Goal: Information Seeking & Learning: Compare options

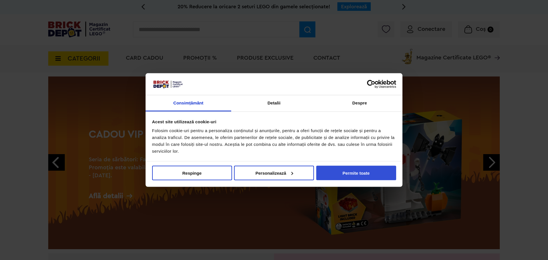
click at [347, 171] on button "Permite toate" at bounding box center [356, 173] width 80 height 15
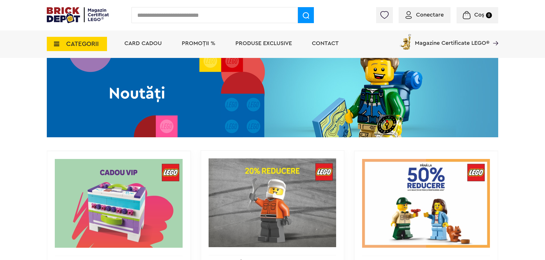
scroll to position [514, 0]
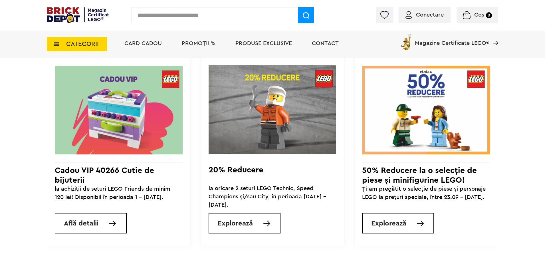
click at [413, 228] on link "Explorează" at bounding box center [398, 223] width 72 height 21
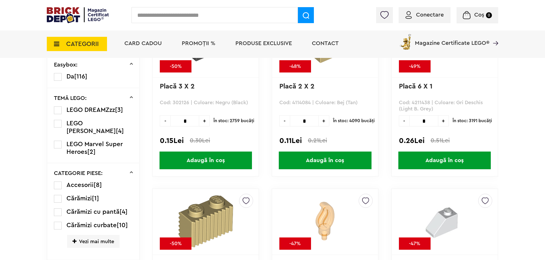
scroll to position [193, 0]
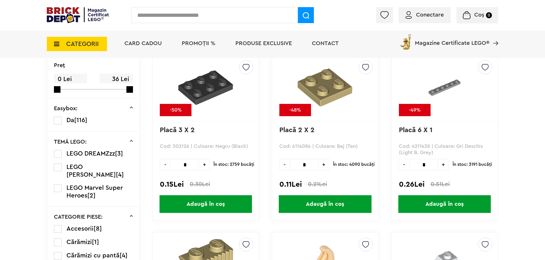
click at [57, 184] on label at bounding box center [58, 188] width 8 height 8
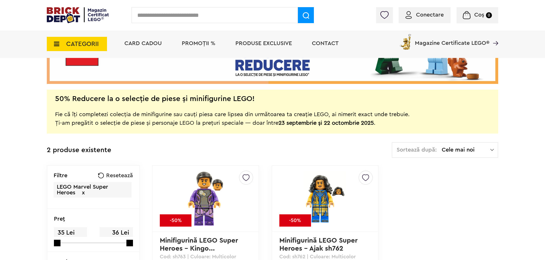
scroll to position [200, 0]
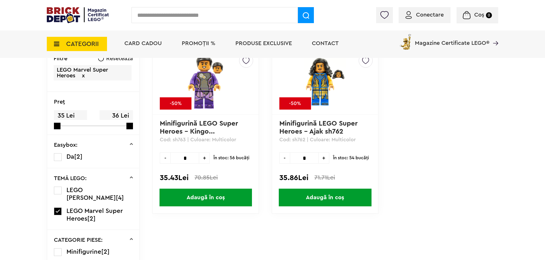
click at [58, 208] on label at bounding box center [58, 212] width 8 height 8
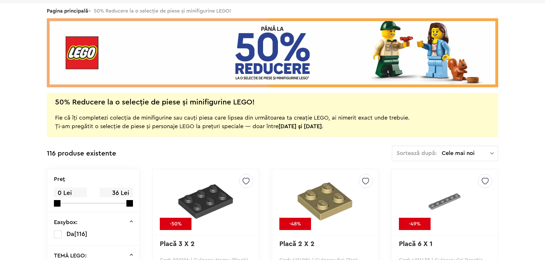
scroll to position [200, 0]
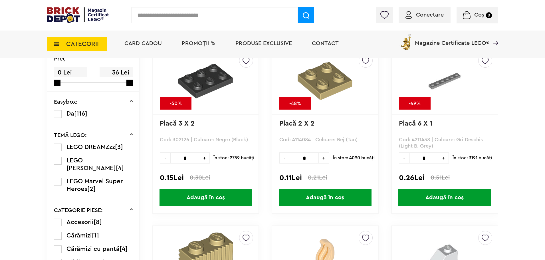
click at [59, 159] on label at bounding box center [58, 161] width 8 height 8
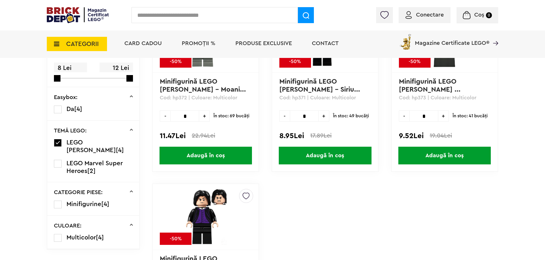
scroll to position [228, 0]
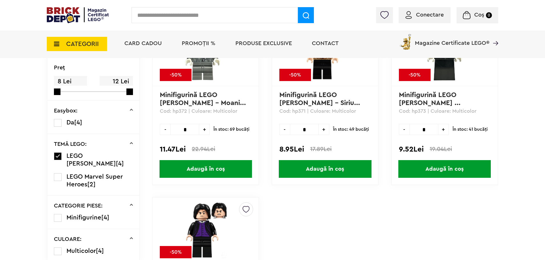
click at [61, 155] on label at bounding box center [58, 156] width 8 height 8
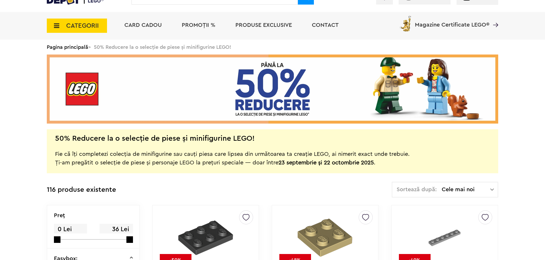
scroll to position [1, 0]
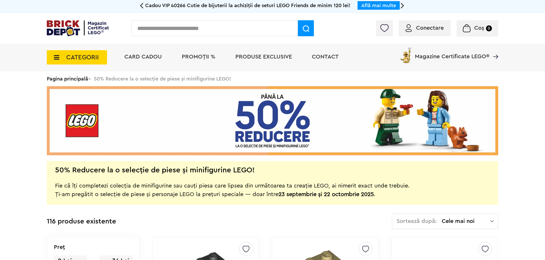
click at [201, 59] on span "PROMOȚII %" at bounding box center [199, 57] width 34 height 6
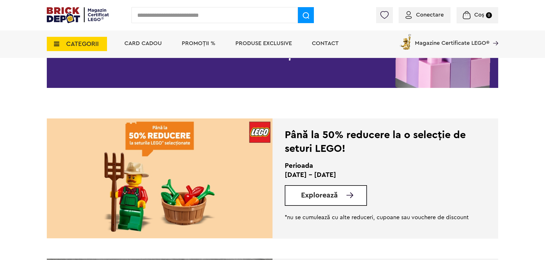
scroll to position [57, 0]
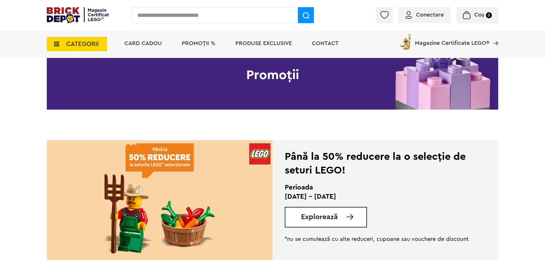
click at [336, 205] on div "Perioada 13.10 - 11.11.2025 Explorează" at bounding box center [377, 205] width 185 height 45
click at [341, 214] on link "Explorează" at bounding box center [333, 217] width 65 height 7
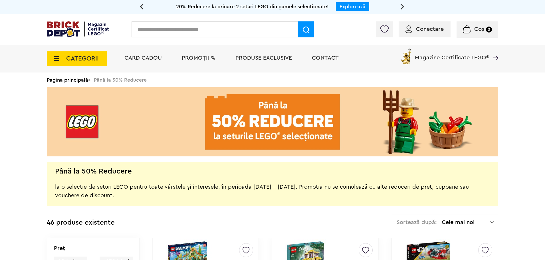
click at [186, 33] on input "text" at bounding box center [215, 29] width 166 height 16
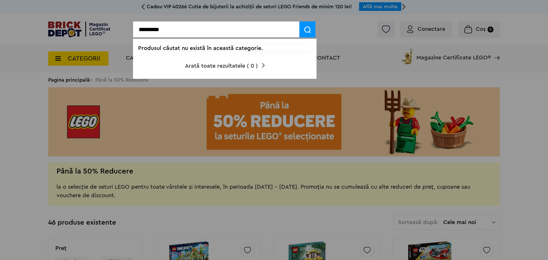
type input "*********"
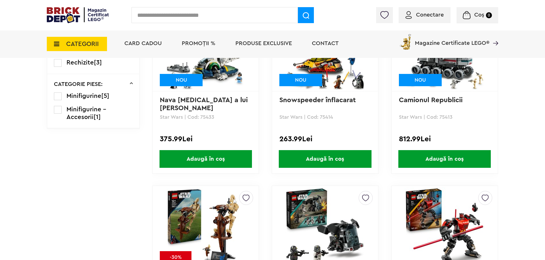
scroll to position [600, 0]
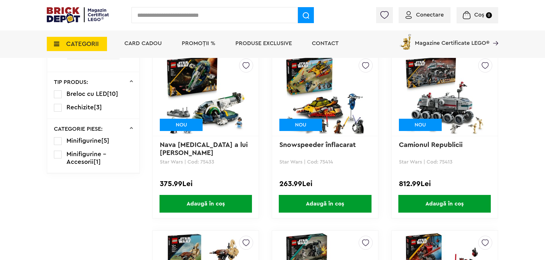
click at [452, 116] on img at bounding box center [445, 95] width 80 height 80
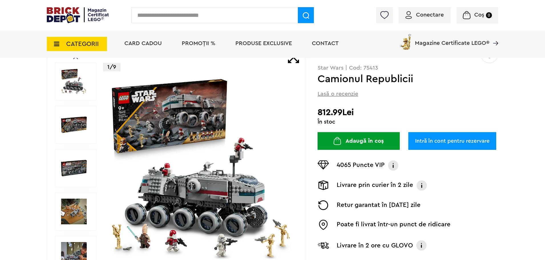
scroll to position [57, 0]
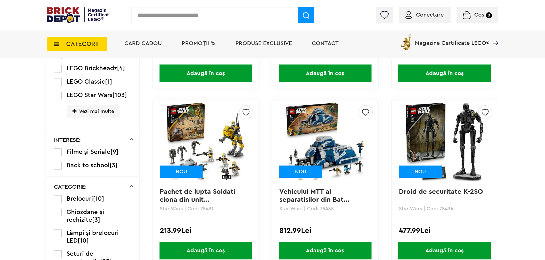
scroll to position [371, 0]
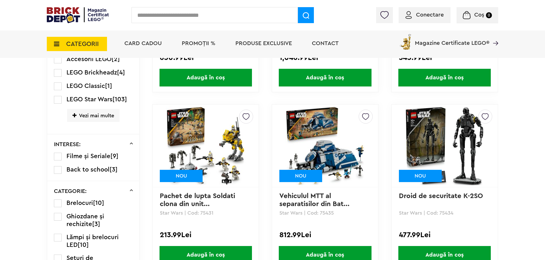
click at [323, 160] on img at bounding box center [325, 146] width 80 height 80
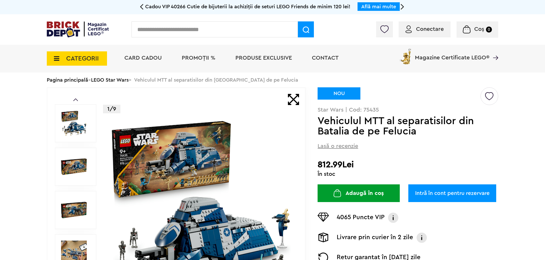
click at [68, 163] on img at bounding box center [74, 167] width 26 height 26
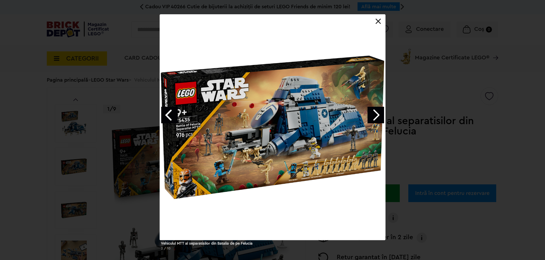
click at [371, 113] on link "Next image" at bounding box center [376, 115] width 17 height 17
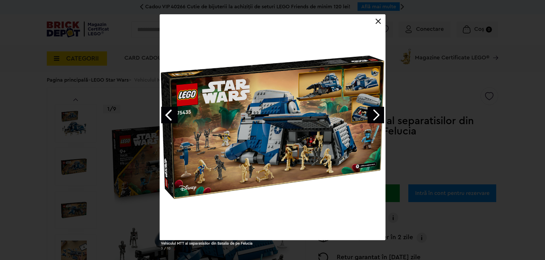
click at [371, 113] on link "Next image" at bounding box center [376, 115] width 17 height 17
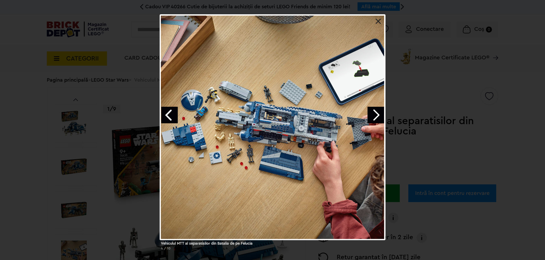
click at [371, 113] on link "Next image" at bounding box center [376, 115] width 17 height 17
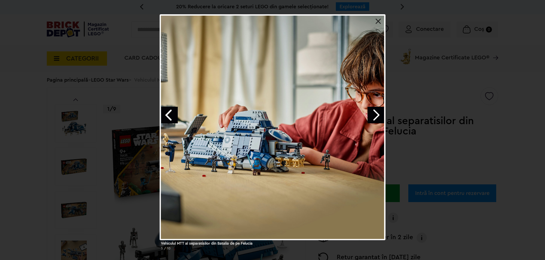
click at [171, 118] on link "Previous image" at bounding box center [169, 115] width 17 height 17
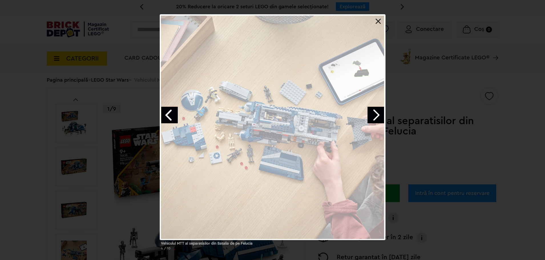
click at [504, 160] on div "Vehiculul MTT al separatisilor din Batalia de pe Felucia 4 / 10" at bounding box center [272, 134] width 545 height 241
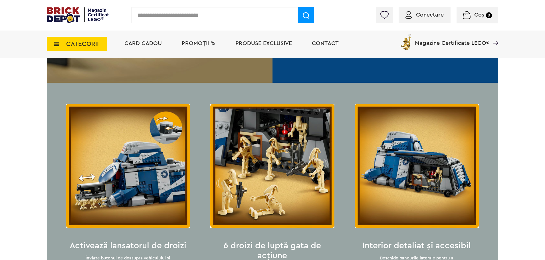
scroll to position [600, 0]
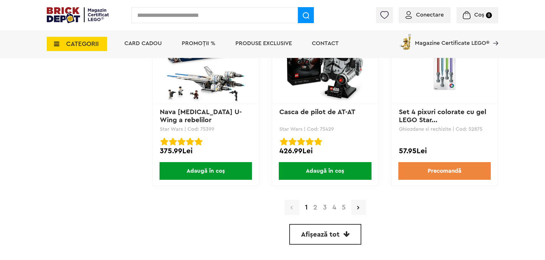
scroll to position [1557, 0]
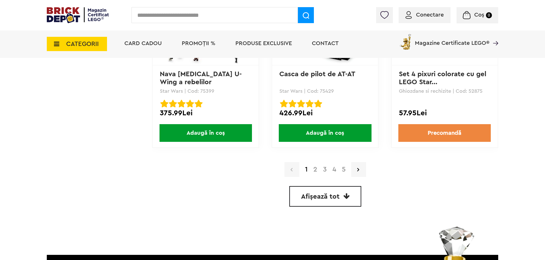
drag, startPoint x: 369, startPoint y: 133, endPoint x: 340, endPoint y: 158, distance: 38.7
drag, startPoint x: 340, startPoint y: 158, endPoint x: 317, endPoint y: 171, distance: 26.5
click at [317, 171] on link "2" at bounding box center [316, 169] width 10 height 7
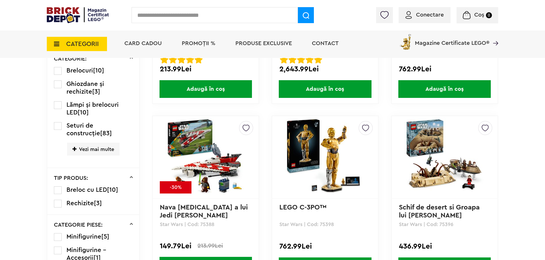
scroll to position [571, 0]
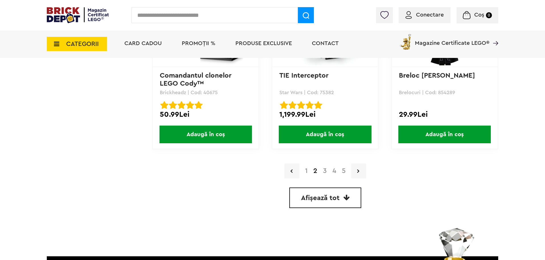
scroll to position [1570, 0]
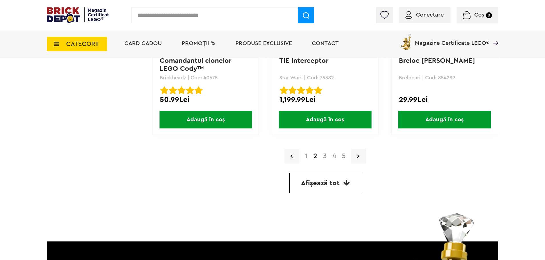
click at [343, 156] on link "5" at bounding box center [343, 156] width 9 height 7
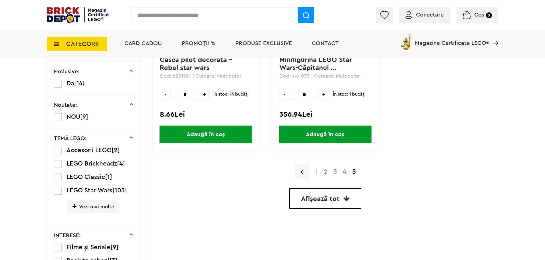
scroll to position [314, 0]
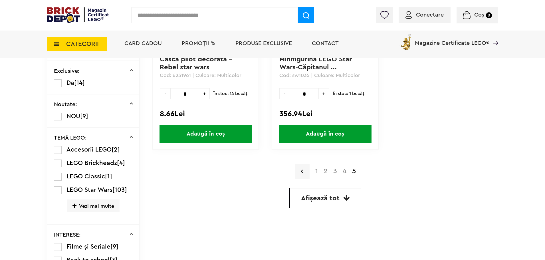
click at [344, 174] on link "4" at bounding box center [344, 171] width 9 height 7
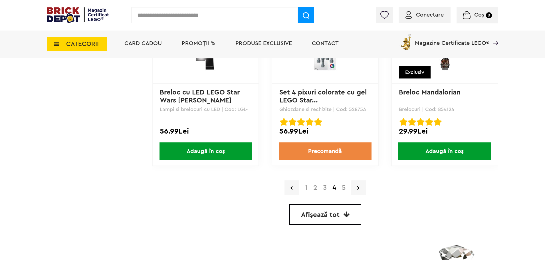
scroll to position [1542, 0]
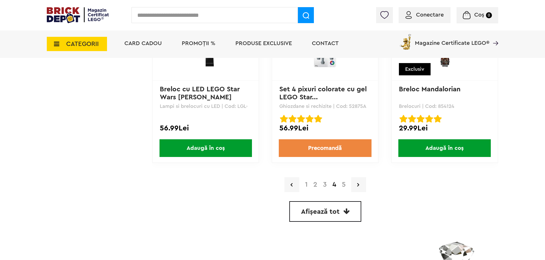
click at [345, 187] on link "5" at bounding box center [343, 184] width 9 height 7
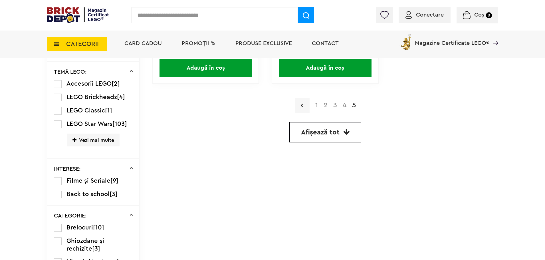
scroll to position [400, 0]
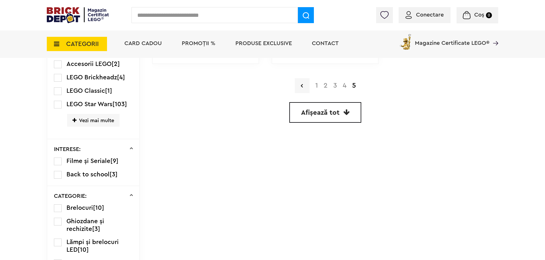
click at [334, 88] on link "3" at bounding box center [335, 85] width 9 height 7
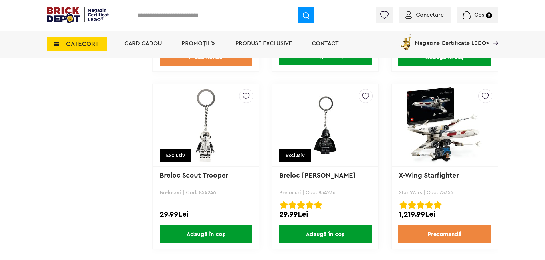
scroll to position [1570, 0]
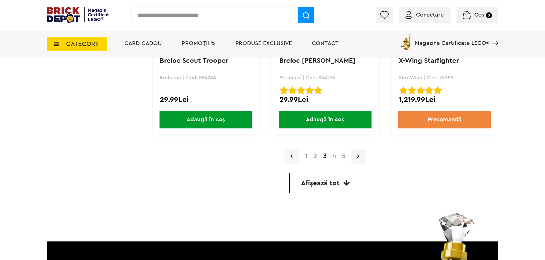
click at [315, 154] on link "2" at bounding box center [316, 156] width 10 height 7
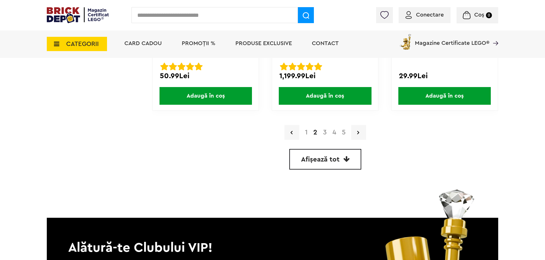
scroll to position [1599, 0]
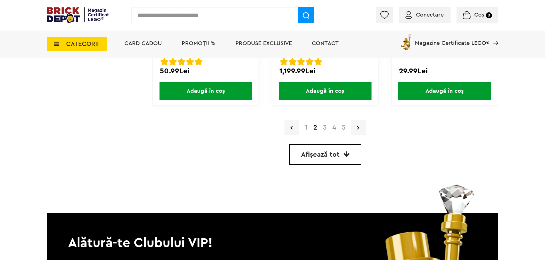
click at [307, 128] on link "1" at bounding box center [306, 127] width 8 height 7
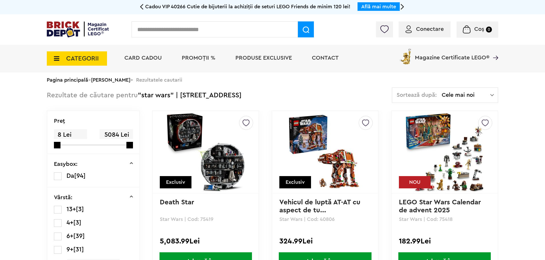
click at [219, 153] on img at bounding box center [206, 152] width 80 height 80
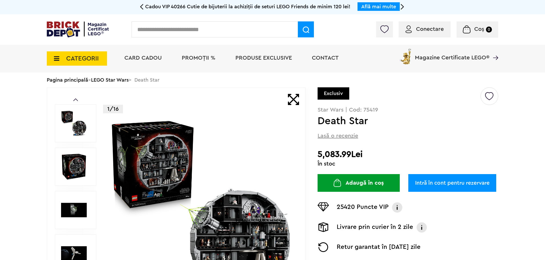
click at [62, 172] on img at bounding box center [74, 167] width 26 height 26
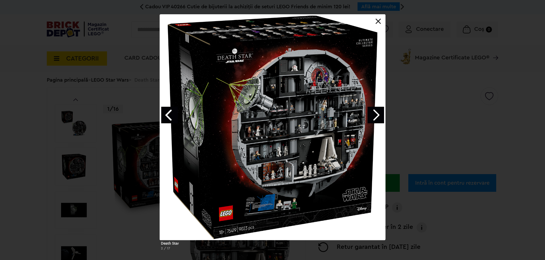
click at [382, 110] on link "Next image" at bounding box center [376, 115] width 17 height 17
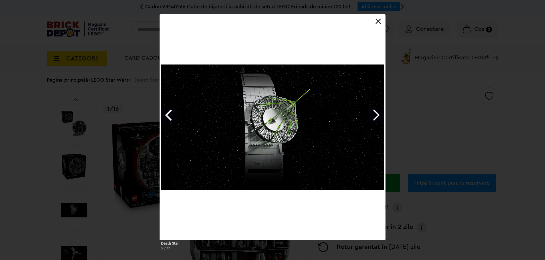
click at [382, 110] on link "Next image" at bounding box center [376, 115] width 17 height 17
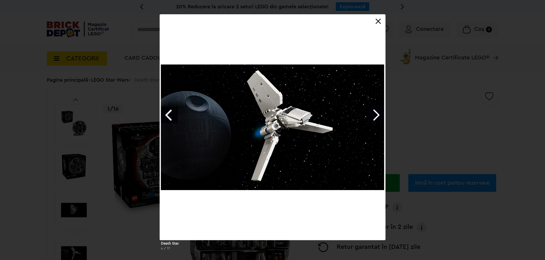
click at [382, 110] on link "Next image" at bounding box center [376, 115] width 17 height 17
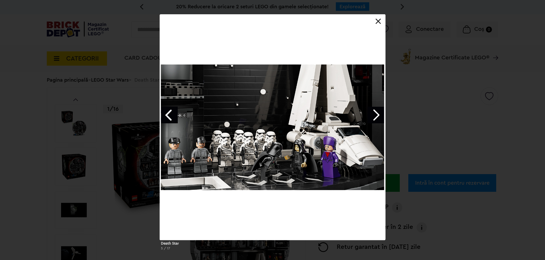
click at [382, 110] on link "Next image" at bounding box center [376, 115] width 17 height 17
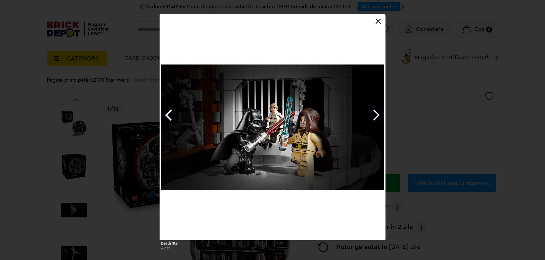
click at [382, 110] on link "Next image" at bounding box center [376, 115] width 17 height 17
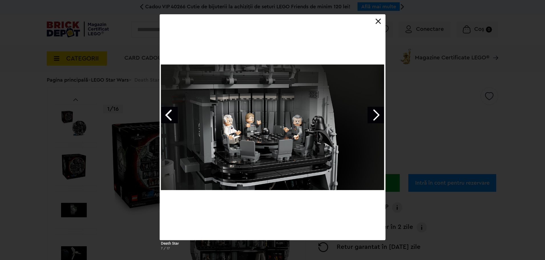
click at [382, 110] on link "Next image" at bounding box center [376, 115] width 17 height 17
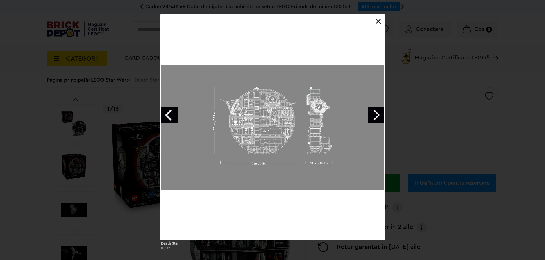
click at [382, 110] on link "Next image" at bounding box center [376, 115] width 17 height 17
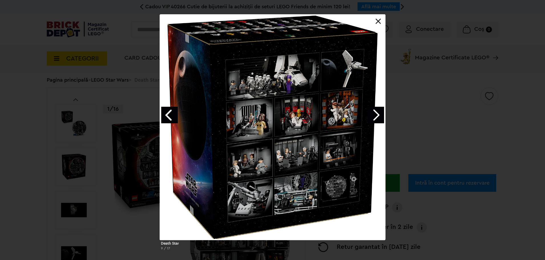
click at [186, 112] on div at bounding box center [273, 127] width 226 height 226
click at [179, 112] on div at bounding box center [273, 127] width 226 height 226
click at [173, 112] on link "Previous image" at bounding box center [169, 115] width 17 height 17
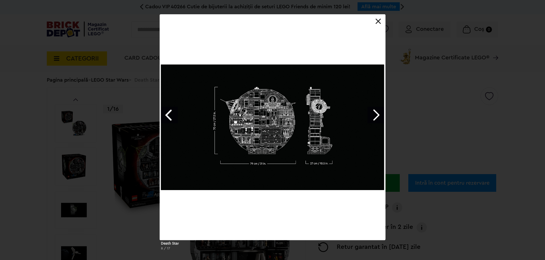
click at [379, 122] on link "Next image" at bounding box center [376, 115] width 17 height 17
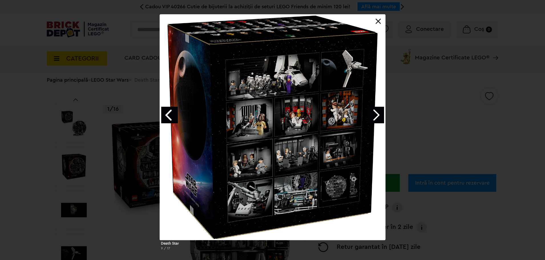
click at [168, 110] on link "Previous image" at bounding box center [169, 115] width 17 height 17
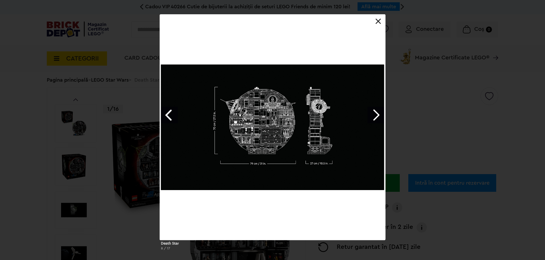
click at [380, 111] on link "Next image" at bounding box center [376, 115] width 17 height 17
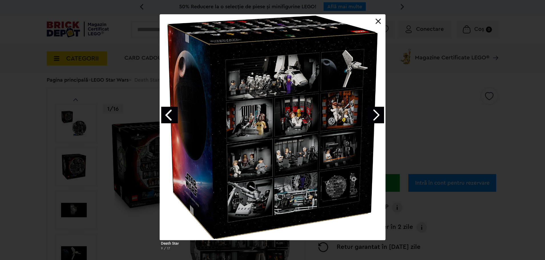
click at [380, 111] on link "Next image" at bounding box center [376, 115] width 17 height 17
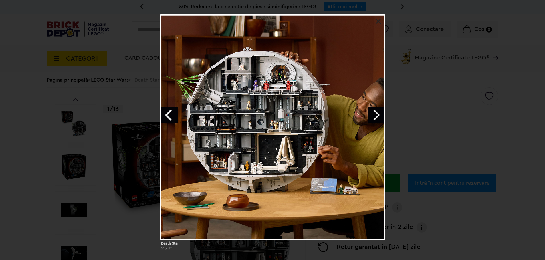
click at [416, 104] on div "Death Star 10 / 17" at bounding box center [272, 134] width 545 height 241
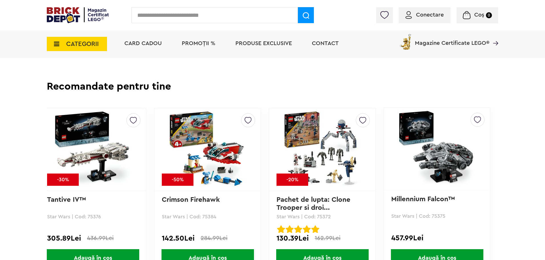
scroll to position [856, 0]
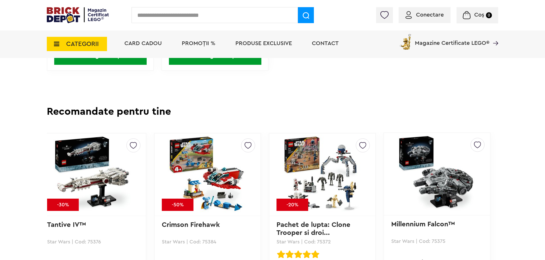
click at [438, 161] on img at bounding box center [437, 174] width 80 height 80
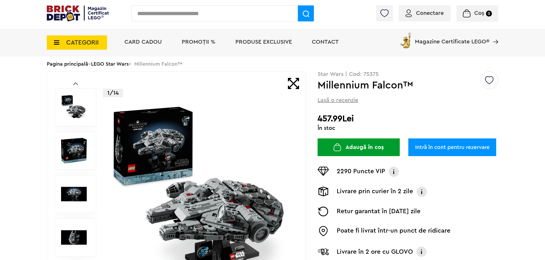
scroll to position [57, 0]
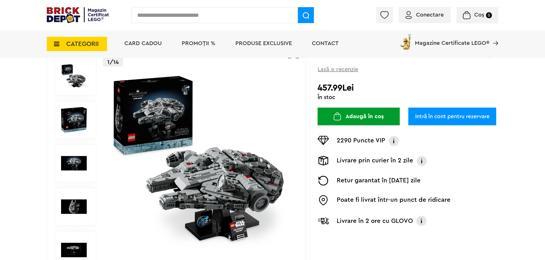
click at [90, 124] on div at bounding box center [76, 120] width 42 height 38
click at [85, 125] on img at bounding box center [74, 120] width 26 height 26
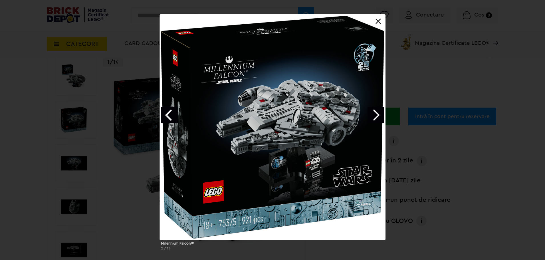
click at [373, 117] on link "Next image" at bounding box center [376, 115] width 17 height 17
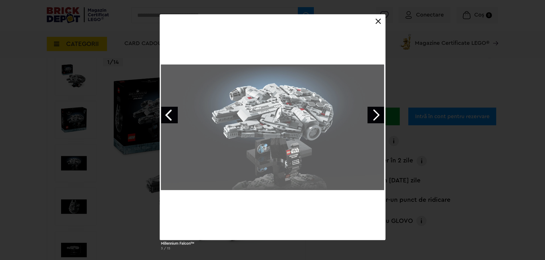
click at [373, 117] on link "Next image" at bounding box center [376, 115] width 17 height 17
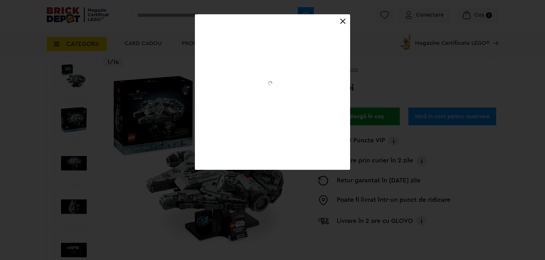
click at [433, 170] on div "Millennium Falcon™ 3 / 15" at bounding box center [272, 92] width 545 height 156
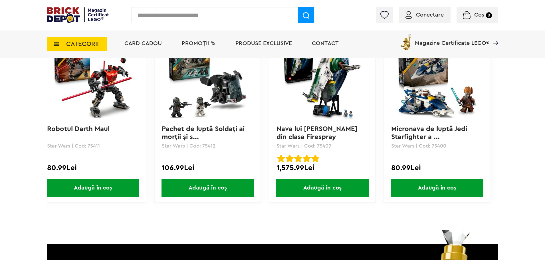
scroll to position [1570, 0]
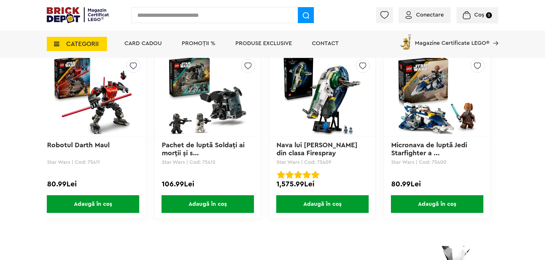
click at [313, 108] on img at bounding box center [323, 95] width 80 height 80
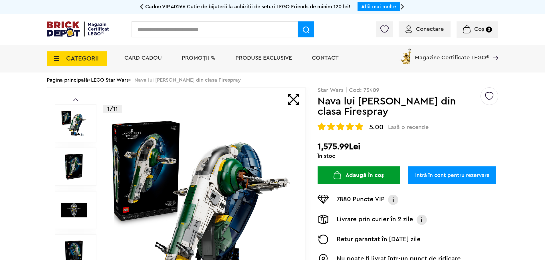
click at [80, 163] on img at bounding box center [74, 167] width 26 height 26
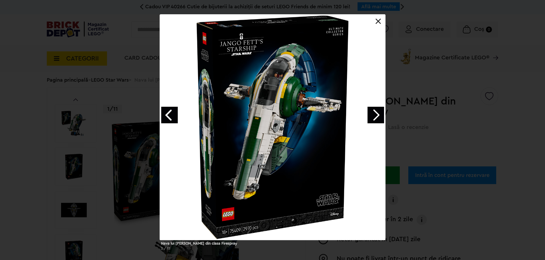
click at [376, 114] on link "Next image" at bounding box center [376, 115] width 17 height 17
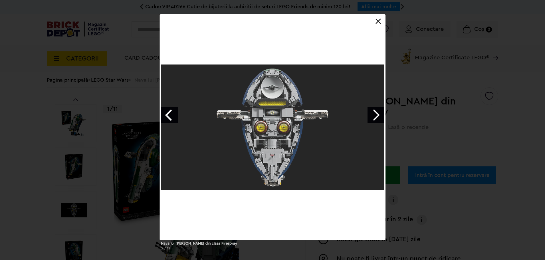
click at [376, 114] on link "Next image" at bounding box center [376, 115] width 17 height 17
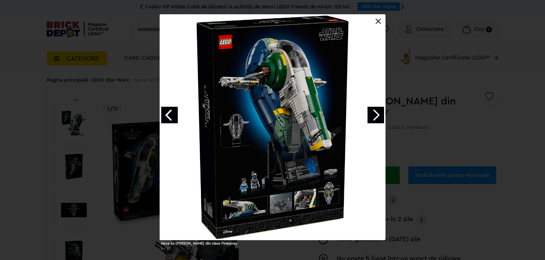
click at [376, 114] on link "Next image" at bounding box center [376, 115] width 17 height 17
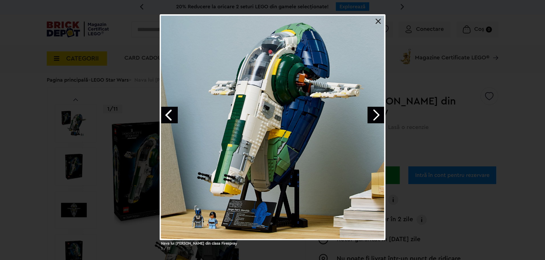
click at [375, 113] on link "Next image" at bounding box center [376, 115] width 17 height 17
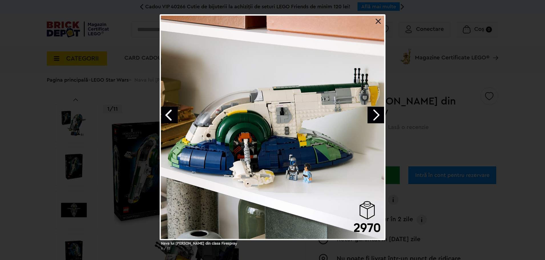
click at [367, 111] on div at bounding box center [273, 127] width 226 height 226
click at [368, 112] on link "Next image" at bounding box center [376, 115] width 17 height 17
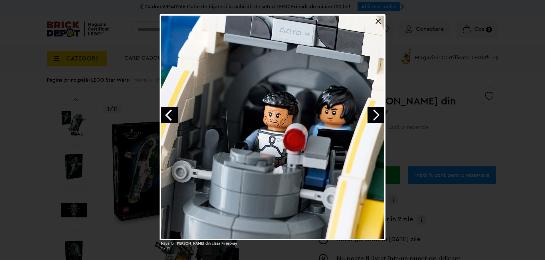
click at [473, 137] on div "Nava lui Jango Fett din clasa Firespray 7 / 12" at bounding box center [272, 134] width 545 height 241
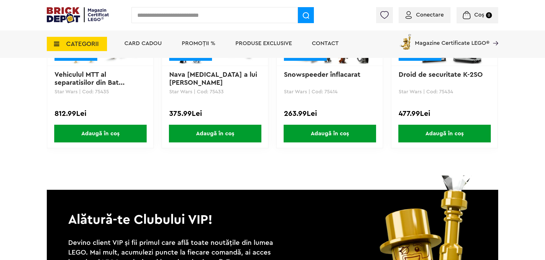
scroll to position [1713, 0]
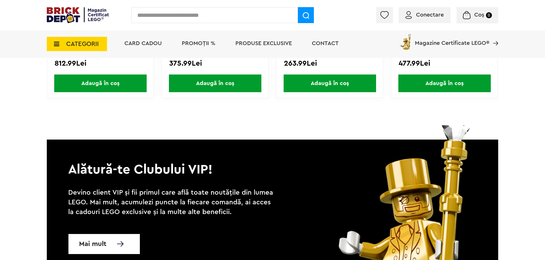
drag, startPoint x: 284, startPoint y: 117, endPoint x: 382, endPoint y: 129, distance: 98.6
drag, startPoint x: 314, startPoint y: 119, endPoint x: 347, endPoint y: 111, distance: 33.7
drag, startPoint x: 331, startPoint y: 114, endPoint x: 326, endPoint y: 114, distance: 5.2
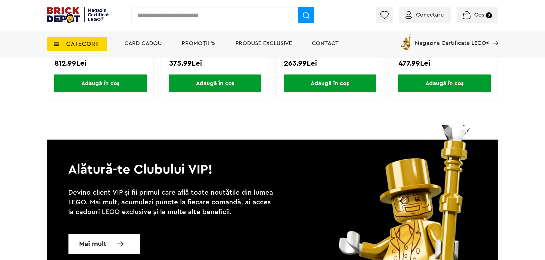
click at [327, 111] on div "Creează o listă nouă NOU Vehiculul MTT al separatisilor din Bat... Star Wars | …" at bounding box center [273, 22] width 452 height 178
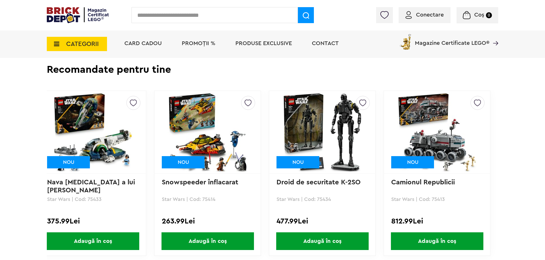
scroll to position [1542, 0]
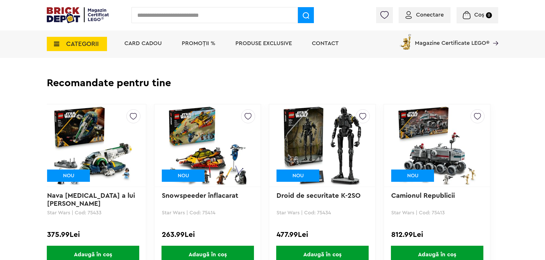
click at [330, 140] on img at bounding box center [323, 146] width 80 height 80
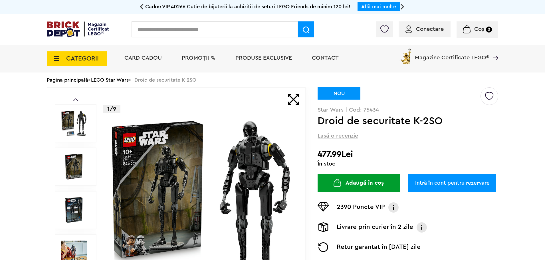
click at [71, 208] on img at bounding box center [74, 210] width 26 height 26
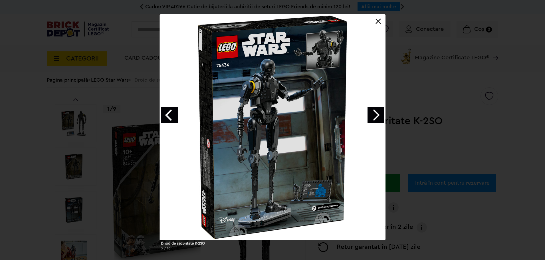
click at [454, 99] on div "Droid de securitate K-2SO 3 / 10" at bounding box center [272, 134] width 545 height 241
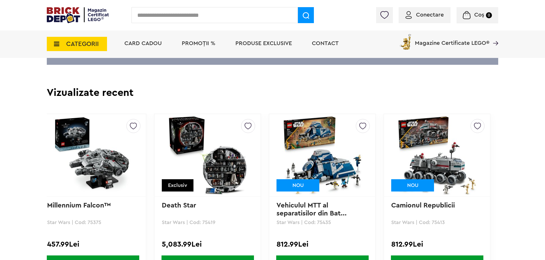
scroll to position [1313, 0]
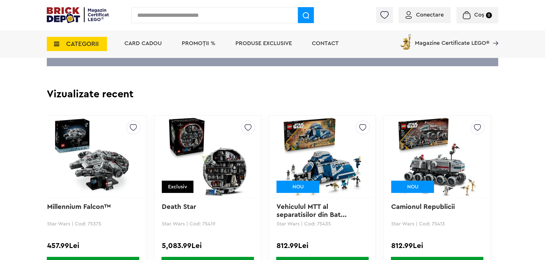
click at [451, 179] on img at bounding box center [437, 157] width 80 height 80
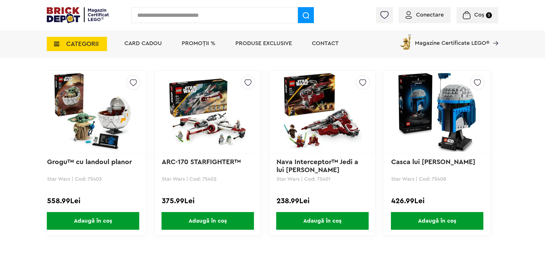
scroll to position [1570, 0]
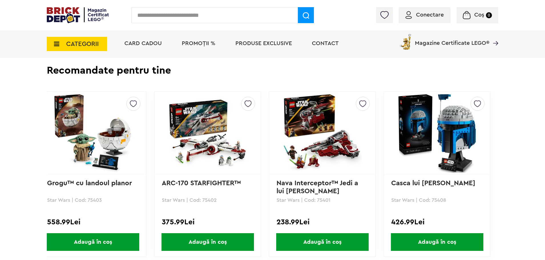
click at [190, 132] on img at bounding box center [208, 133] width 80 height 80
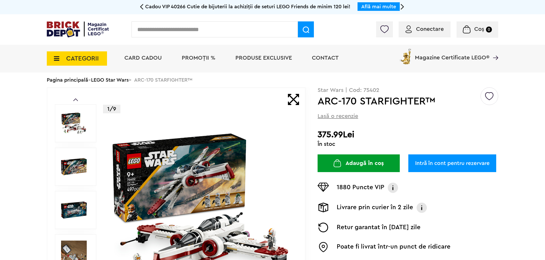
click at [86, 163] on img at bounding box center [74, 167] width 26 height 26
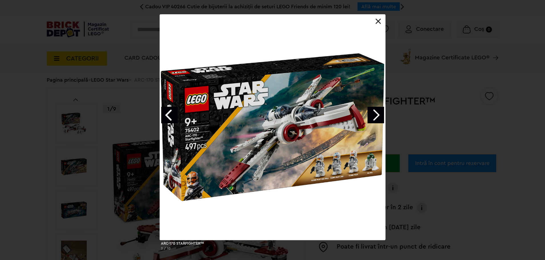
click at [370, 116] on link "Next image" at bounding box center [376, 115] width 17 height 17
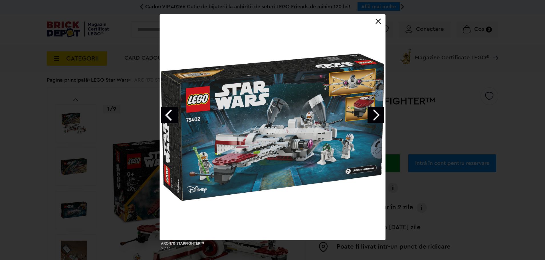
click at [370, 116] on link "Next image" at bounding box center [376, 115] width 17 height 17
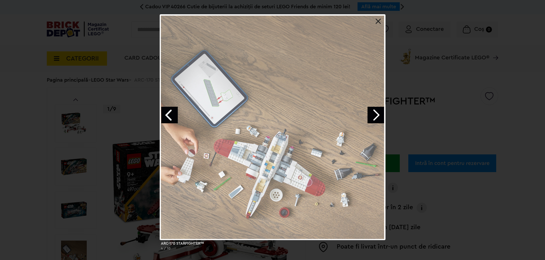
click at [408, 112] on div "ARC-170 STARFIGHTER™ 4 / 10" at bounding box center [272, 134] width 545 height 241
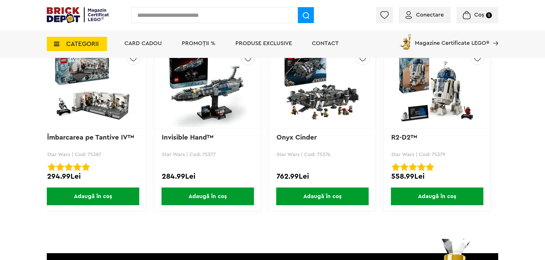
scroll to position [1285, 0]
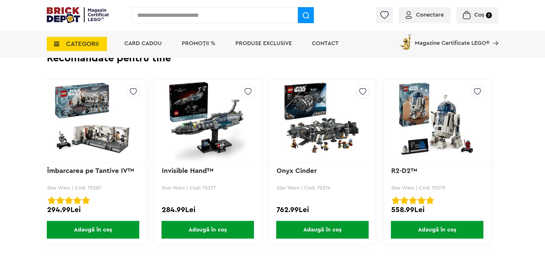
click at [317, 136] on img at bounding box center [323, 121] width 80 height 80
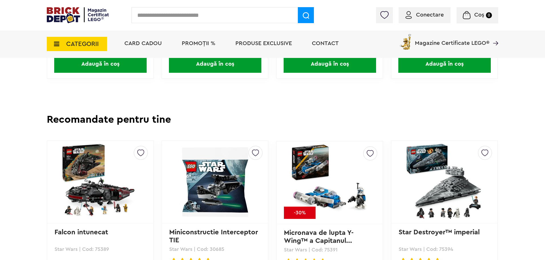
scroll to position [1484, 0]
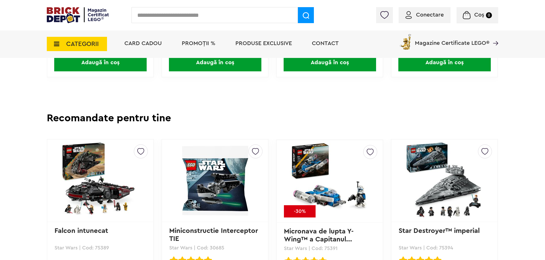
click at [417, 186] on img at bounding box center [445, 181] width 80 height 80
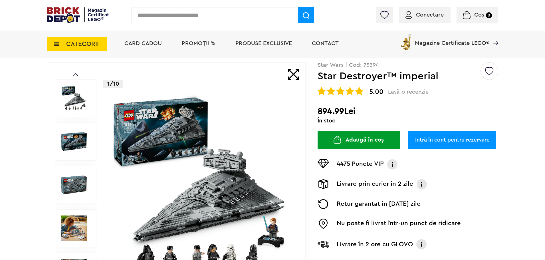
scroll to position [29, 0]
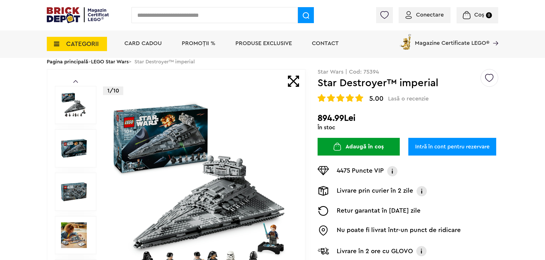
click at [83, 154] on img at bounding box center [74, 149] width 26 height 26
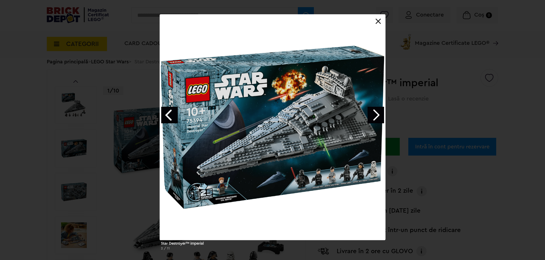
click at [380, 112] on link "Next image" at bounding box center [376, 115] width 17 height 17
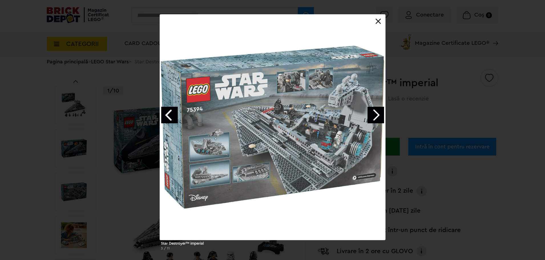
click at [377, 111] on link "Next image" at bounding box center [376, 115] width 17 height 17
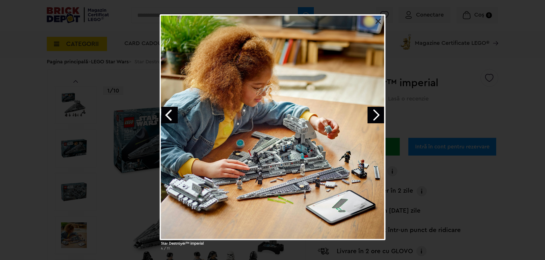
click at [170, 111] on link "Previous image" at bounding box center [169, 115] width 17 height 17
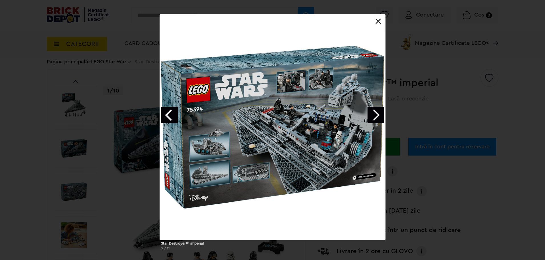
click at [378, 117] on link "Next image" at bounding box center [376, 115] width 17 height 17
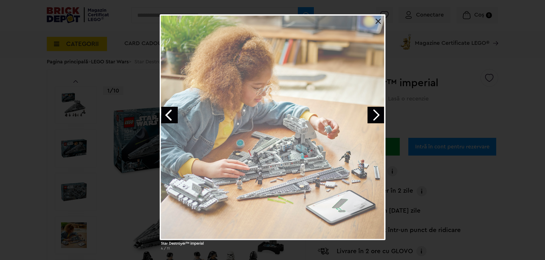
click at [395, 114] on div "Star Destroyer™ imperial 4 / 11" at bounding box center [272, 134] width 545 height 241
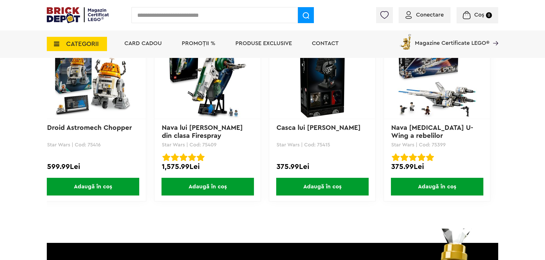
scroll to position [1513, 0]
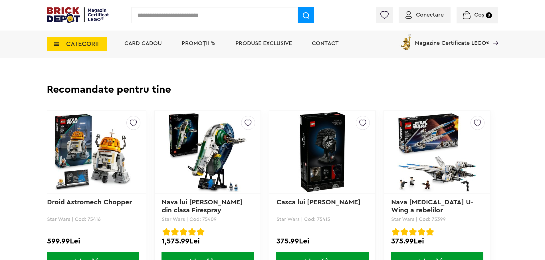
click at [447, 158] on img at bounding box center [437, 152] width 80 height 80
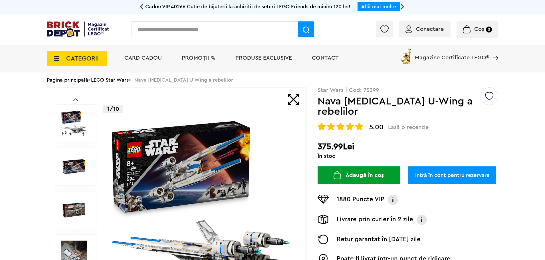
click at [84, 159] on img at bounding box center [74, 167] width 26 height 26
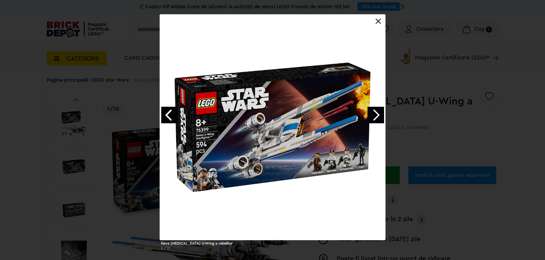
click at [382, 118] on link "Next image" at bounding box center [376, 115] width 17 height 17
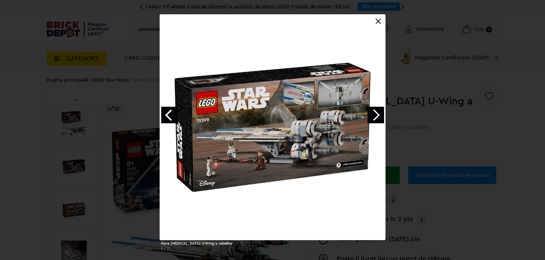
click at [375, 115] on link "Next image" at bounding box center [376, 115] width 17 height 17
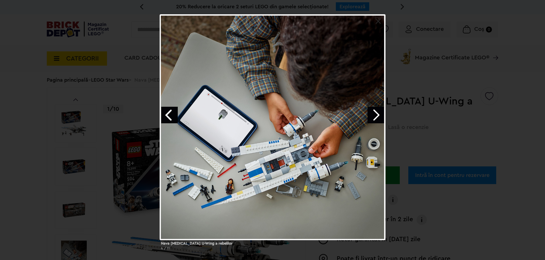
click at [375, 115] on link "Next image" at bounding box center [376, 115] width 17 height 17
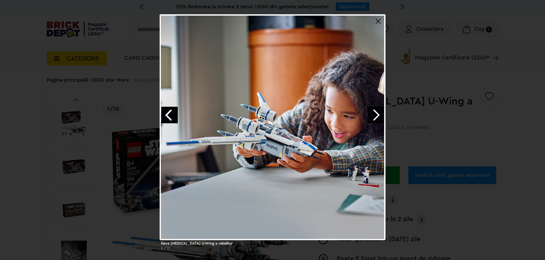
click at [375, 115] on link "Next image" at bounding box center [376, 115] width 17 height 17
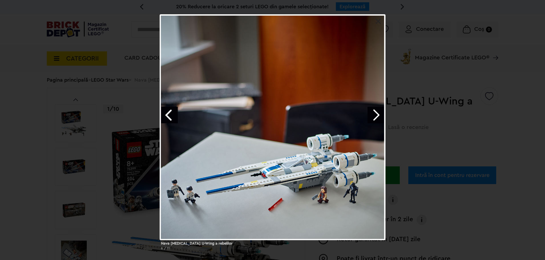
click at [375, 115] on link "Next image" at bounding box center [376, 115] width 17 height 17
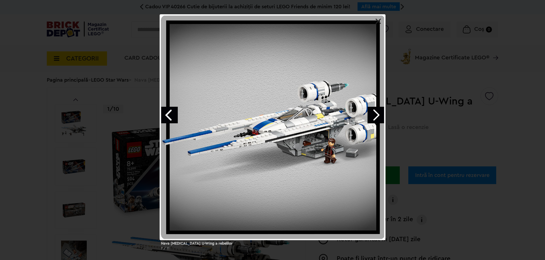
click at [375, 115] on link "Next image" at bounding box center [376, 115] width 17 height 17
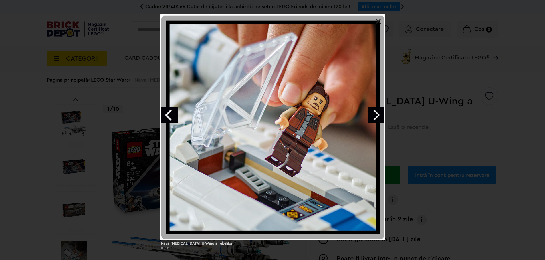
click at [437, 105] on div "Nava stelara U-Wing a rebelilor 8 / 11" at bounding box center [272, 134] width 545 height 241
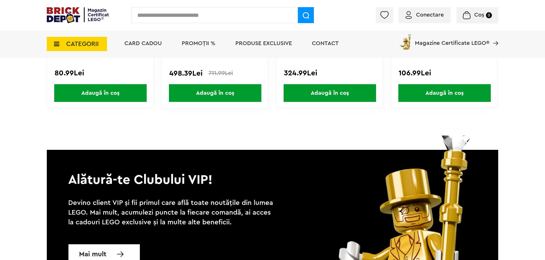
scroll to position [1456, 0]
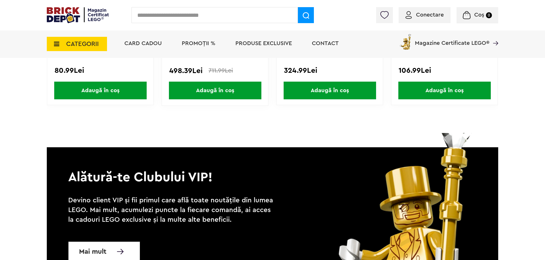
drag, startPoint x: 286, startPoint y: 117, endPoint x: 288, endPoint y: 124, distance: 7.1
click at [288, 119] on div "Creează o listă nouă Micronava de luptă Jedi Starfighter a ... Star Wars | Cod:…" at bounding box center [273, 29] width 452 height 179
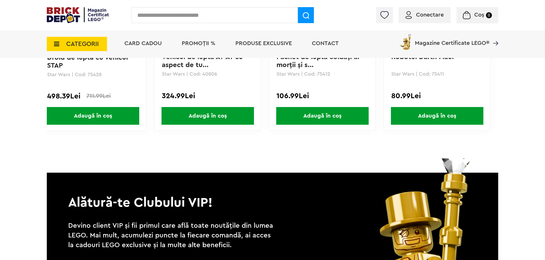
scroll to position [1342, 0]
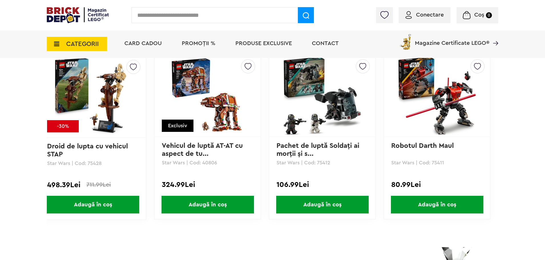
click at [111, 103] on img at bounding box center [93, 96] width 80 height 80
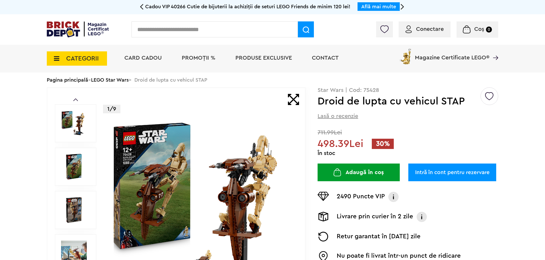
click at [75, 164] on img at bounding box center [74, 167] width 26 height 26
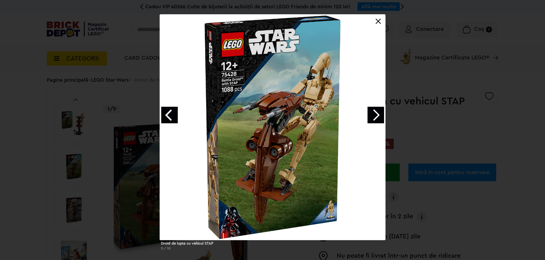
click at [378, 109] on link "Next image" at bounding box center [376, 115] width 17 height 17
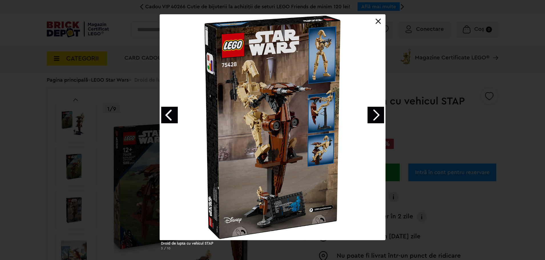
click at [379, 110] on link "Next image" at bounding box center [376, 115] width 17 height 17
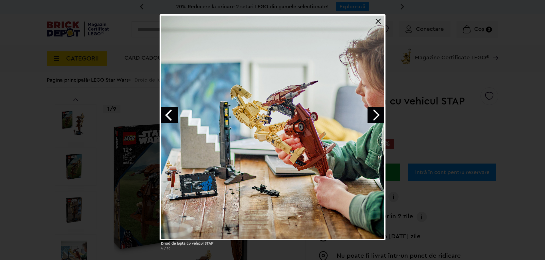
click at [379, 110] on link "Next image" at bounding box center [376, 115] width 17 height 17
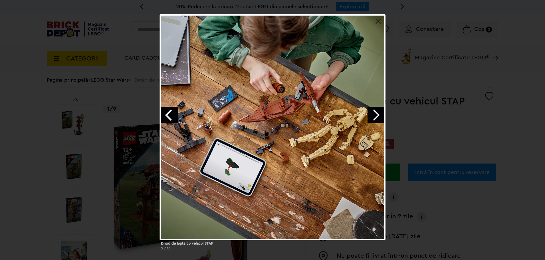
click at [379, 110] on link "Next image" at bounding box center [376, 115] width 17 height 17
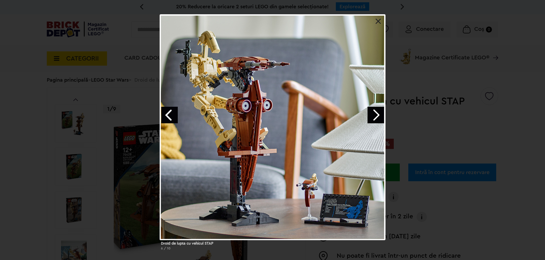
click at [379, 111] on link "Next image" at bounding box center [376, 115] width 17 height 17
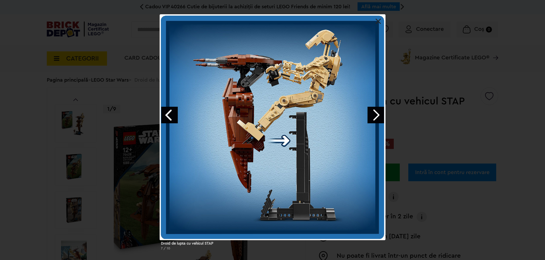
click at [379, 111] on link "Next image" at bounding box center [376, 115] width 17 height 17
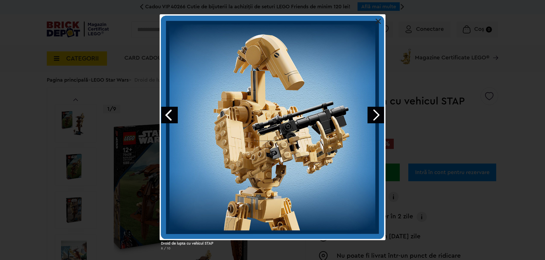
click at [422, 118] on div "Droid de lupta cu vehicul STAP 8 / 10" at bounding box center [272, 134] width 545 height 241
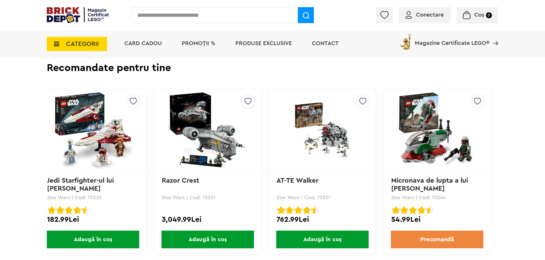
scroll to position [1542, 0]
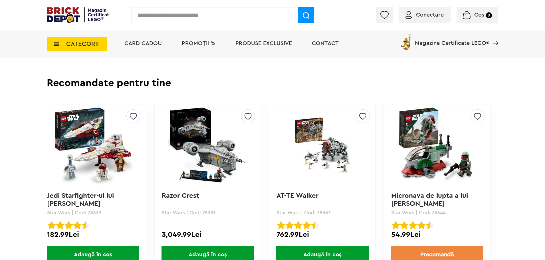
click at [238, 144] on img at bounding box center [208, 146] width 80 height 80
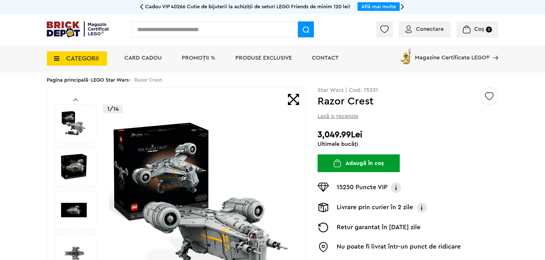
click at [79, 181] on div at bounding box center [76, 167] width 42 height 38
click at [86, 204] on img at bounding box center [74, 210] width 26 height 26
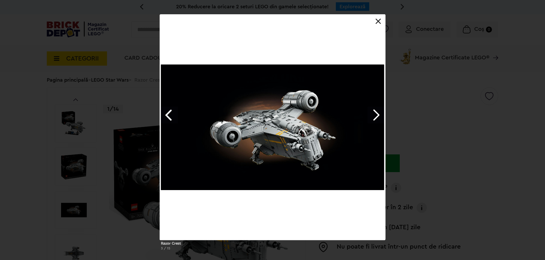
click at [379, 114] on link "Next image" at bounding box center [376, 115] width 17 height 17
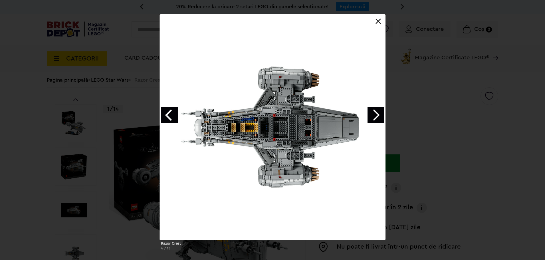
click at [379, 114] on link "Next image" at bounding box center [376, 115] width 17 height 17
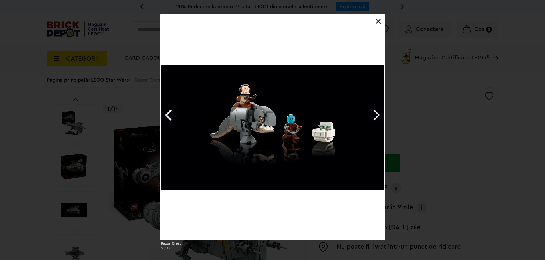
click at [379, 114] on link "Next image" at bounding box center [376, 115] width 17 height 17
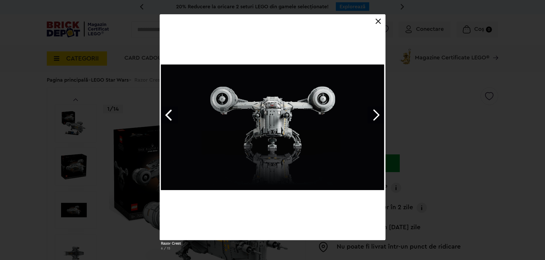
click at [379, 114] on link "Next image" at bounding box center [376, 115] width 17 height 17
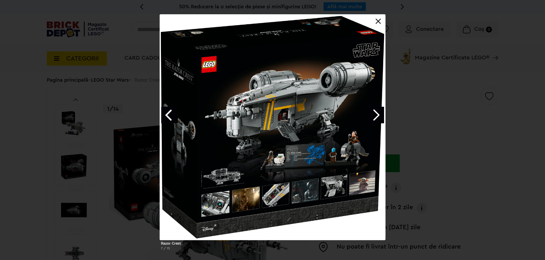
click at [379, 114] on link "Next image" at bounding box center [376, 115] width 17 height 17
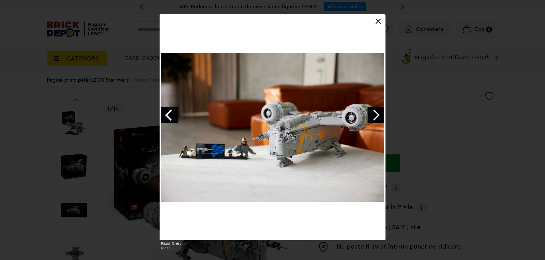
click at [379, 114] on link "Next image" at bounding box center [376, 115] width 17 height 17
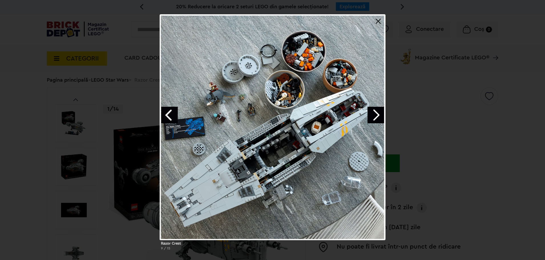
click at [381, 115] on link "Next image" at bounding box center [376, 115] width 17 height 17
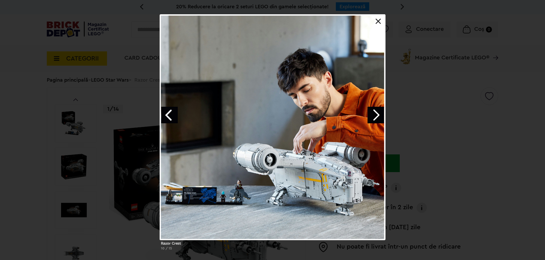
click at [381, 115] on link "Next image" at bounding box center [376, 115] width 17 height 17
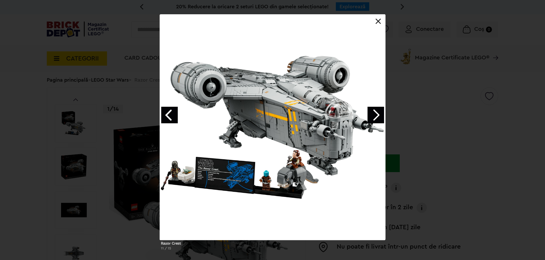
click at [424, 123] on div "Razor Crest 11 / 15" at bounding box center [272, 134] width 545 height 241
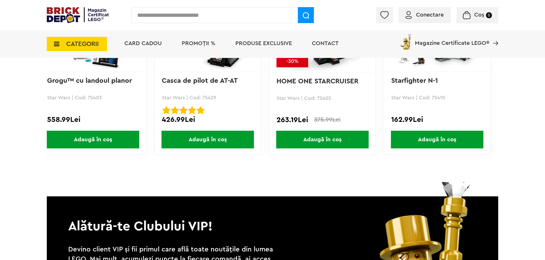
scroll to position [1542, 0]
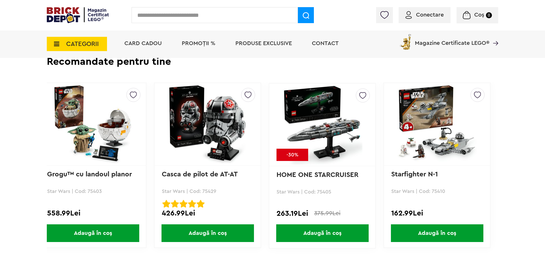
click at [216, 18] on input "text" at bounding box center [215, 15] width 166 height 16
type input "***"
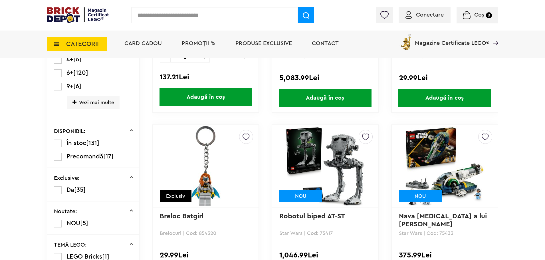
scroll to position [171, 0]
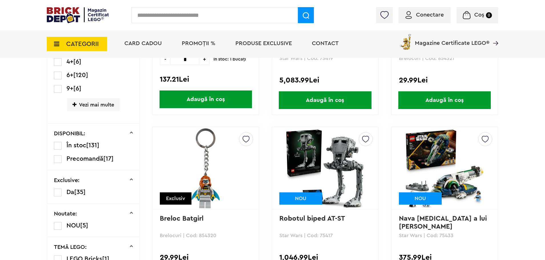
click at [311, 153] on img at bounding box center [325, 168] width 80 height 80
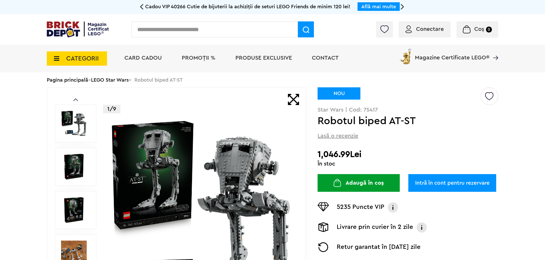
click at [78, 162] on img at bounding box center [74, 167] width 26 height 26
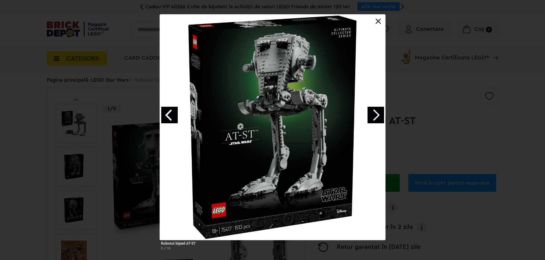
click at [380, 122] on link "Next image" at bounding box center [376, 115] width 17 height 17
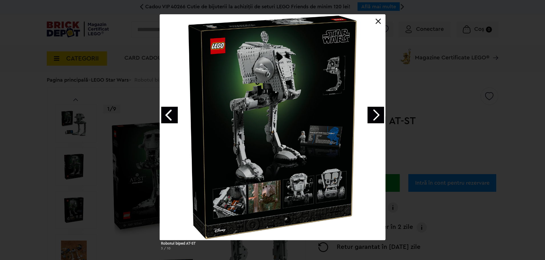
click at [378, 117] on link "Next image" at bounding box center [376, 115] width 17 height 17
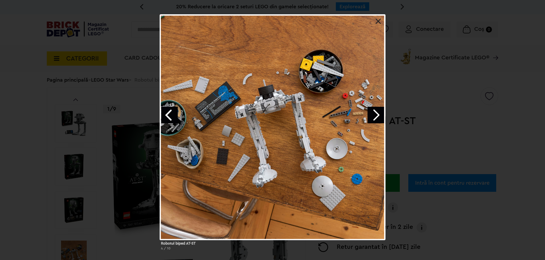
click at [378, 117] on link "Next image" at bounding box center [376, 115] width 17 height 17
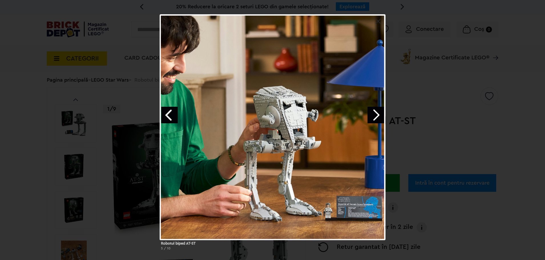
click at [378, 117] on link "Next image" at bounding box center [376, 115] width 17 height 17
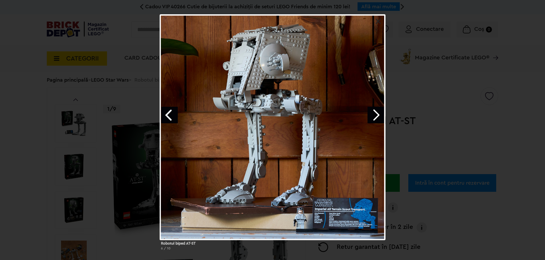
click at [378, 117] on link "Next image" at bounding box center [376, 115] width 17 height 17
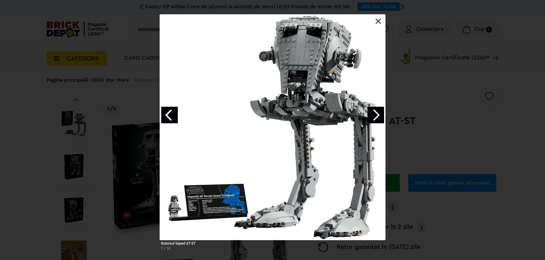
click at [163, 112] on link "Previous image" at bounding box center [169, 115] width 17 height 17
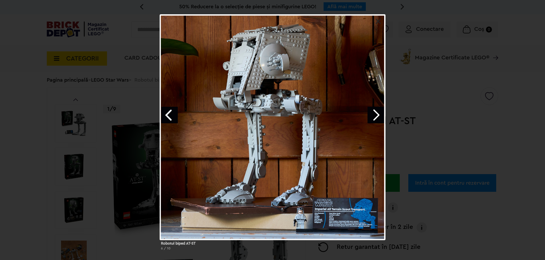
click at [411, 123] on div "Robotul biped AT-ST 6 / 10" at bounding box center [272, 134] width 545 height 241
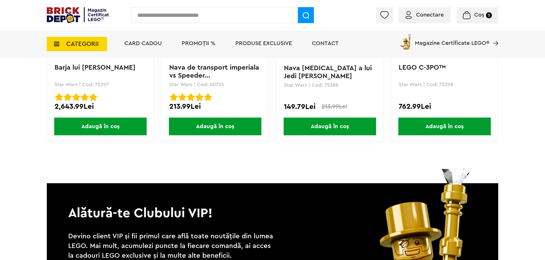
scroll to position [1427, 0]
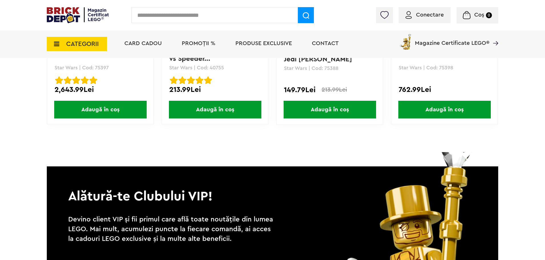
drag, startPoint x: 275, startPoint y: 144, endPoint x: 376, endPoint y: 149, distance: 100.3
drag, startPoint x: 315, startPoint y: 144, endPoint x: 404, endPoint y: 150, distance: 89.5
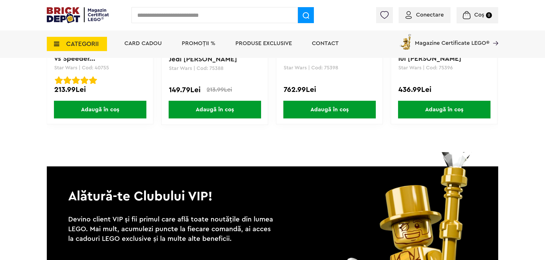
scroll to position [0, 122]
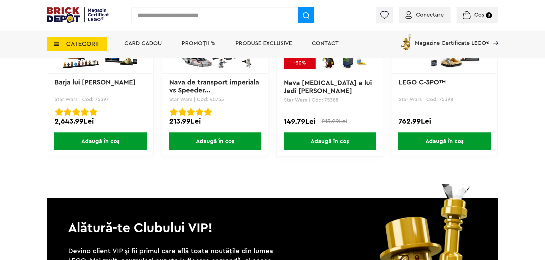
scroll to position [1285, 0]
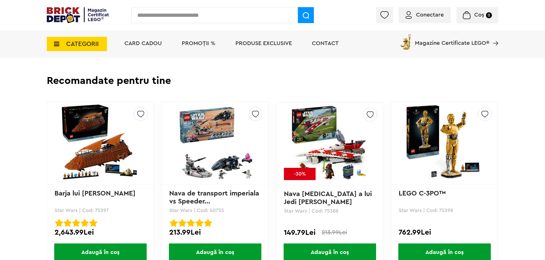
click at [106, 150] on img at bounding box center [101, 143] width 80 height 80
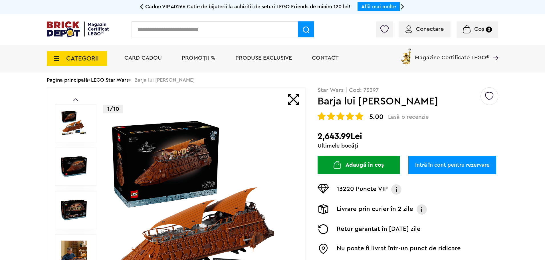
click at [75, 158] on img at bounding box center [74, 167] width 26 height 26
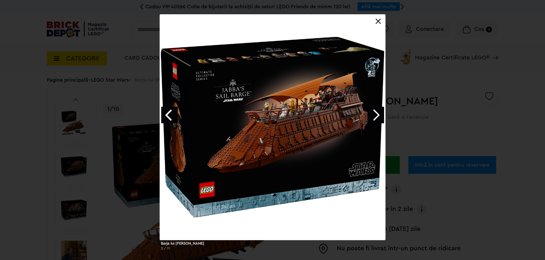
click at [377, 118] on link "Next image" at bounding box center [376, 115] width 17 height 17
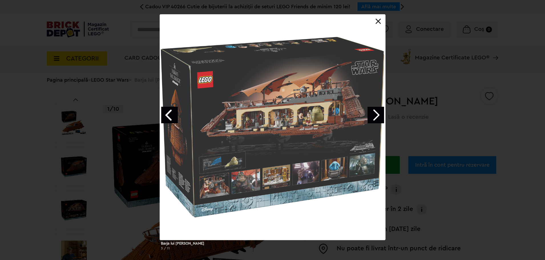
click at [377, 118] on link "Next image" at bounding box center [376, 115] width 17 height 17
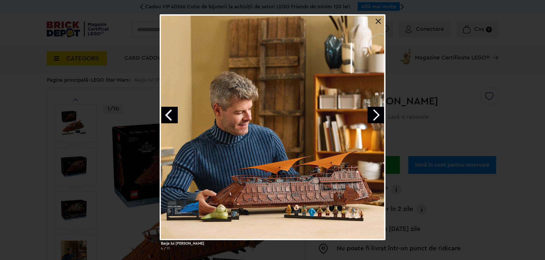
click at [377, 118] on link "Next image" at bounding box center [376, 115] width 17 height 17
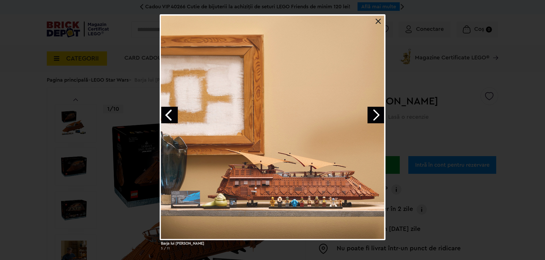
click at [377, 118] on link "Next image" at bounding box center [376, 115] width 17 height 17
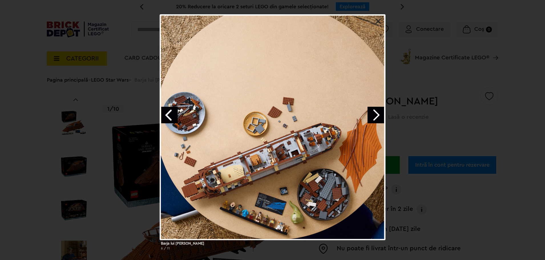
click at [377, 118] on link "Next image" at bounding box center [376, 115] width 17 height 17
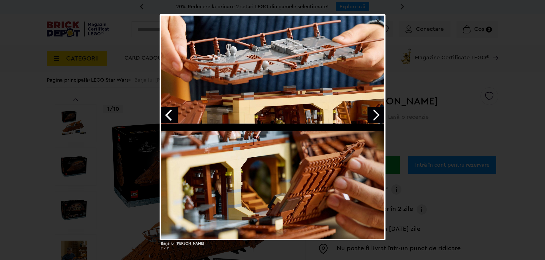
click at [377, 118] on link "Next image" at bounding box center [376, 115] width 17 height 17
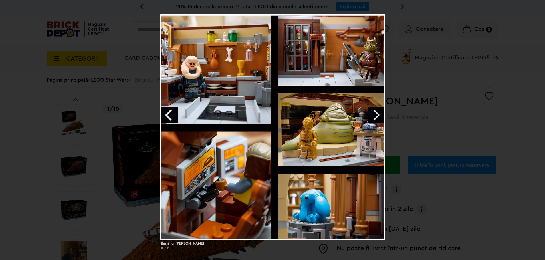
click at [376, 112] on link "Next image" at bounding box center [376, 115] width 17 height 17
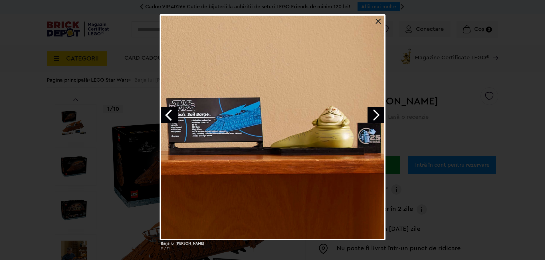
click at [376, 112] on link "Next image" at bounding box center [376, 115] width 17 height 17
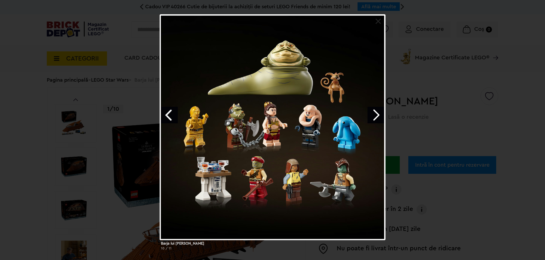
click at [405, 110] on div "Barja lui Jabba 10 / 11" at bounding box center [272, 134] width 545 height 241
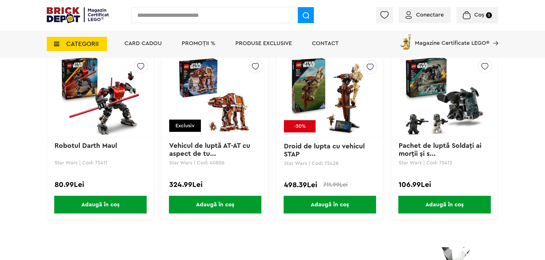
scroll to position [0, 122]
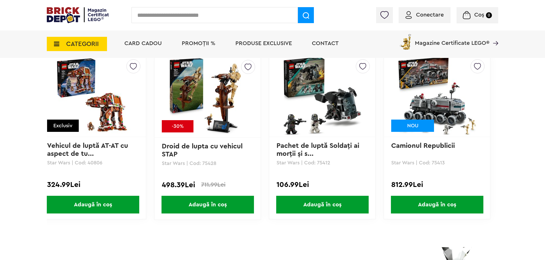
click at [447, 230] on div "Creează o listă nouă Robotul Darth Maul Star Wars | Cod: 75411 80.99Lei Adaugă …" at bounding box center [273, 143] width 452 height 179
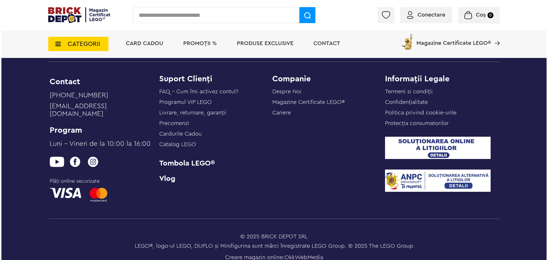
scroll to position [1978, 0]
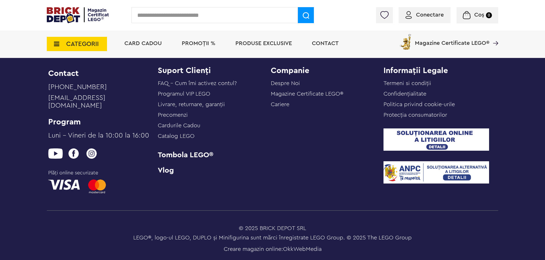
click at [85, 41] on span "CATEGORII" at bounding box center [82, 44] width 33 height 6
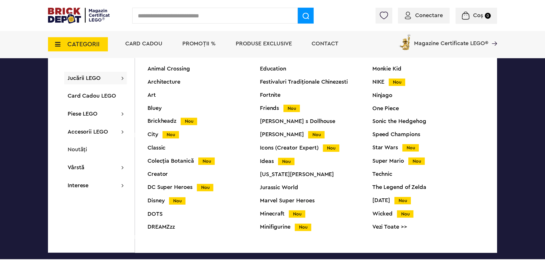
scroll to position [22, 0]
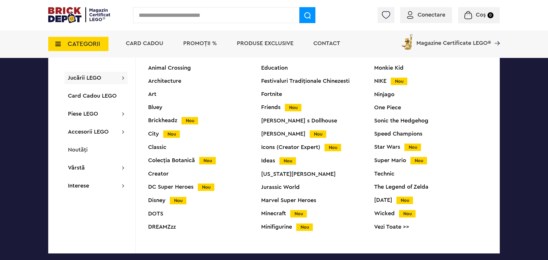
click at [267, 227] on div "Minifigurine Nou" at bounding box center [317, 227] width 113 height 6
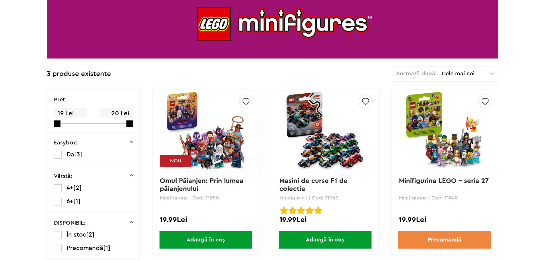
scroll to position [143, 0]
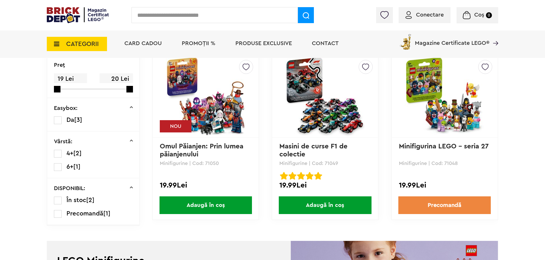
click at [75, 45] on span "CATEGORII" at bounding box center [82, 44] width 33 height 6
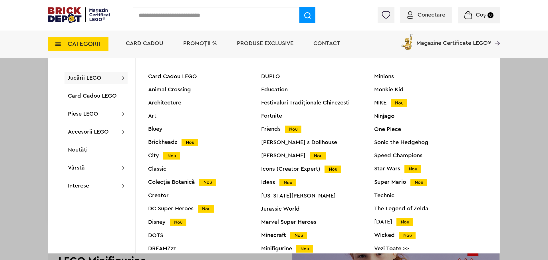
click at [391, 184] on div "Super Mario Nou" at bounding box center [430, 182] width 113 height 6
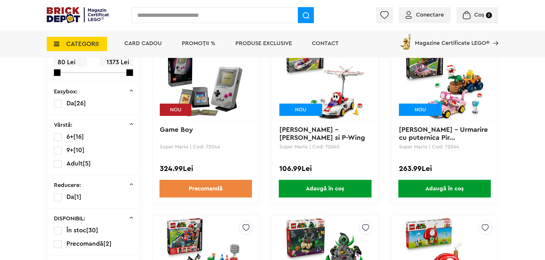
scroll to position [143, 0]
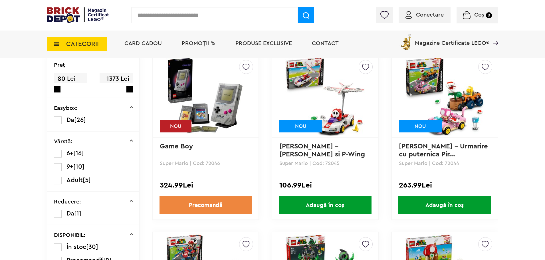
click at [226, 113] on img at bounding box center [206, 96] width 80 height 80
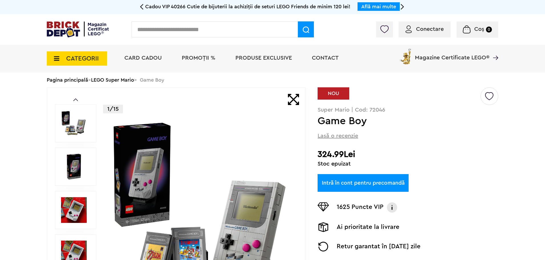
click at [77, 167] on img at bounding box center [74, 167] width 26 height 26
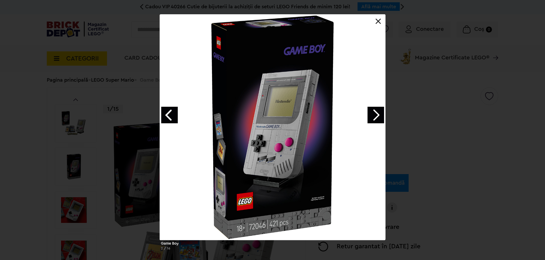
click at [382, 119] on link "Next image" at bounding box center [376, 115] width 17 height 17
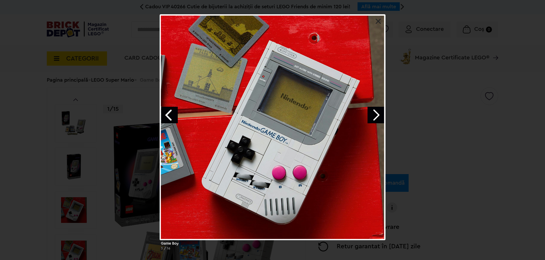
click at [382, 119] on link "Next image" at bounding box center [376, 115] width 17 height 17
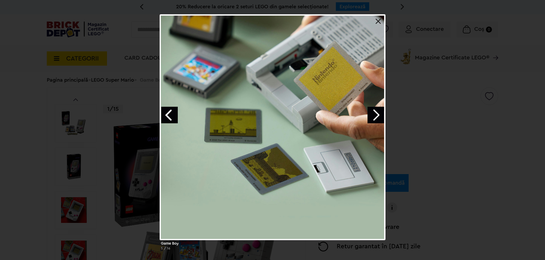
click at [382, 119] on link "Next image" at bounding box center [376, 115] width 17 height 17
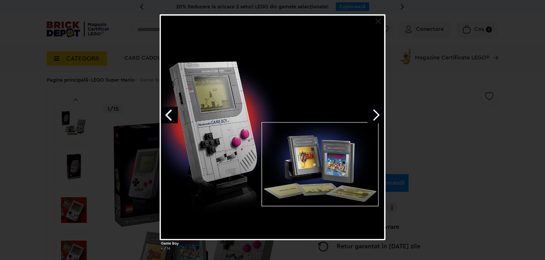
click at [382, 119] on link "Next image" at bounding box center [376, 115] width 17 height 17
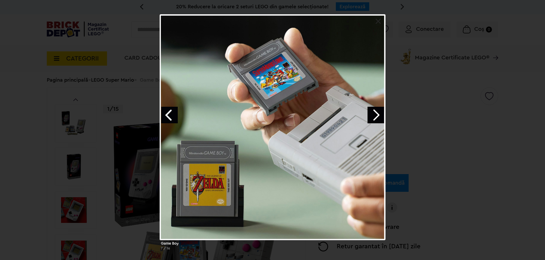
drag, startPoint x: 464, startPoint y: 98, endPoint x: 444, endPoint y: 96, distance: 20.6
click at [464, 98] on div "Game Boy 7 / 16" at bounding box center [272, 134] width 545 height 241
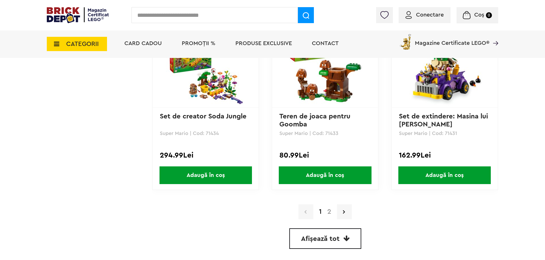
scroll to position [1741, 0]
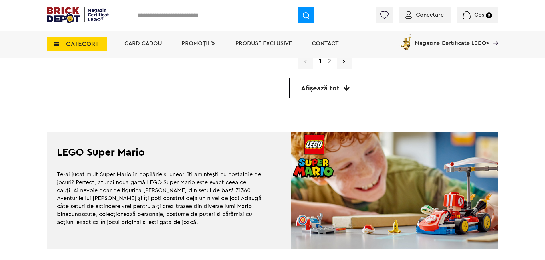
click at [330, 67] on div "1 2" at bounding box center [325, 61] width 346 height 15
click at [329, 64] on link "2" at bounding box center [330, 61] width 10 height 7
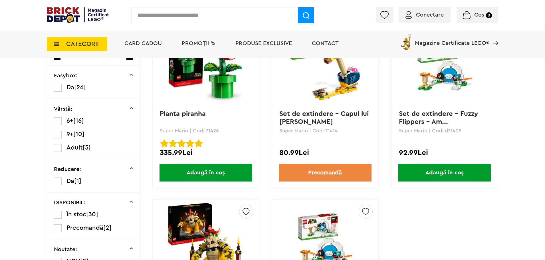
scroll to position [86, 0]
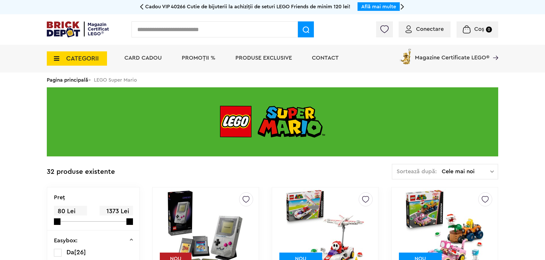
scroll to position [1731, 0]
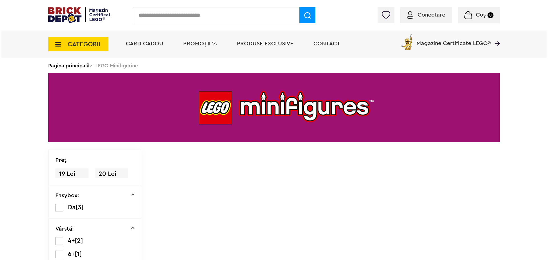
scroll to position [133, 0]
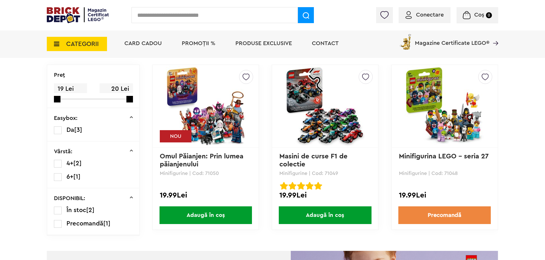
click at [69, 39] on span "CATEGORII" at bounding box center [77, 44] width 60 height 14
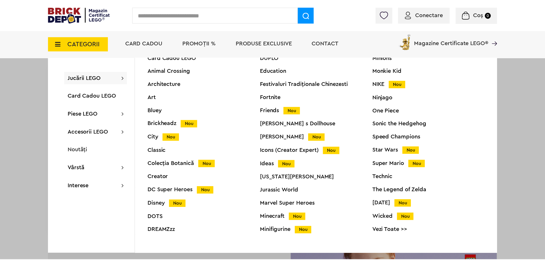
scroll to position [22, 0]
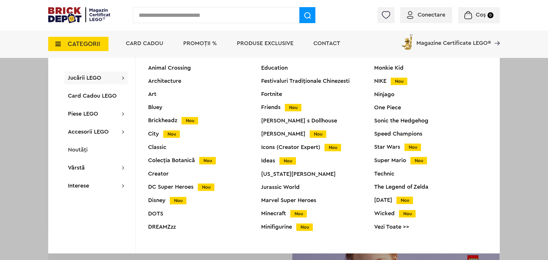
click at [270, 160] on div "Ideas Nou" at bounding box center [317, 161] width 113 height 6
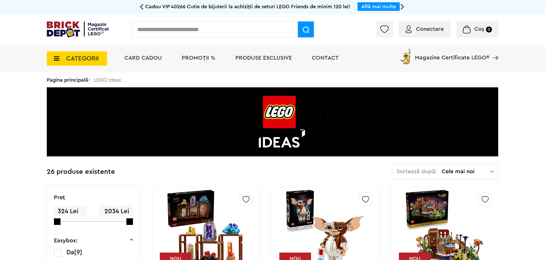
click at [66, 56] on span "CATEGORII" at bounding box center [77, 58] width 60 height 14
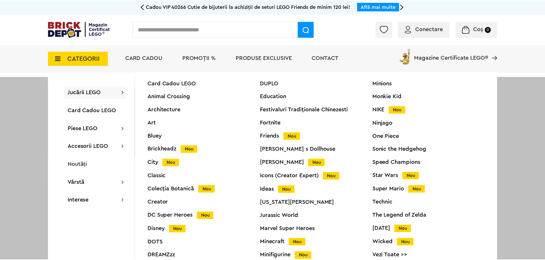
scroll to position [22, 0]
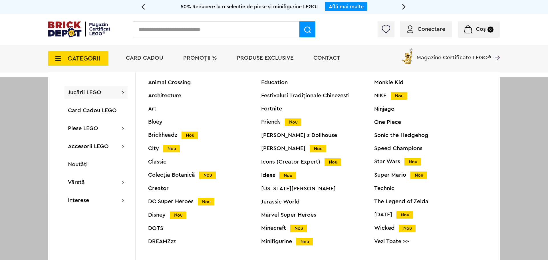
click at [273, 229] on div "Minecraft Nou" at bounding box center [317, 228] width 113 height 6
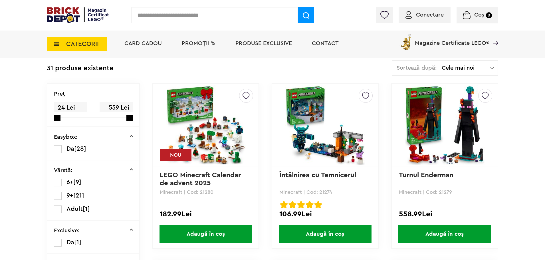
scroll to position [114, 0]
click at [81, 48] on span "CATEGORII" at bounding box center [77, 44] width 60 height 14
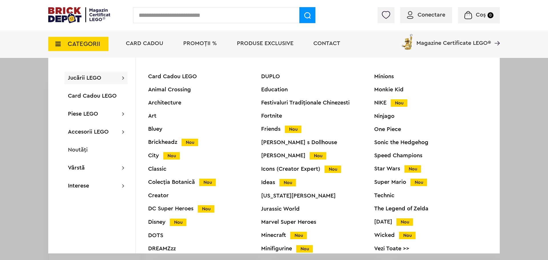
click at [272, 166] on div "Icons (Creator Expert) Nou" at bounding box center [317, 169] width 113 height 6
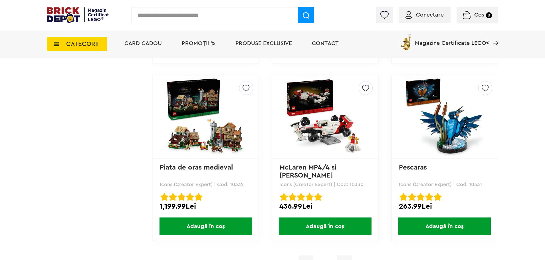
scroll to position [1603, 0]
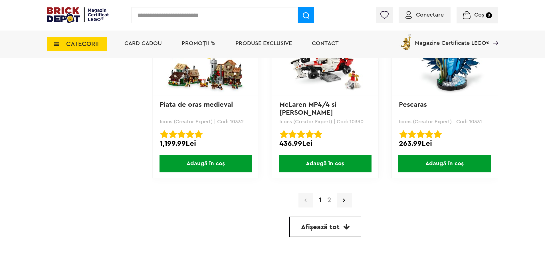
click at [328, 199] on link "2" at bounding box center [330, 200] width 10 height 7
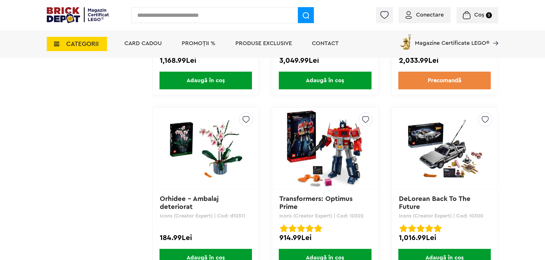
scroll to position [657, 0]
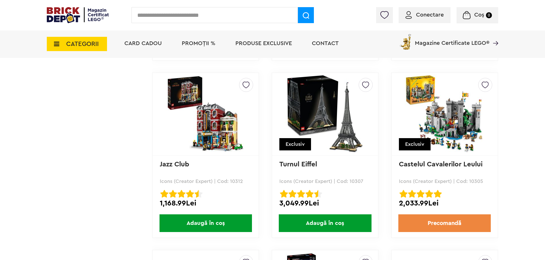
click at [451, 126] on img at bounding box center [445, 114] width 80 height 80
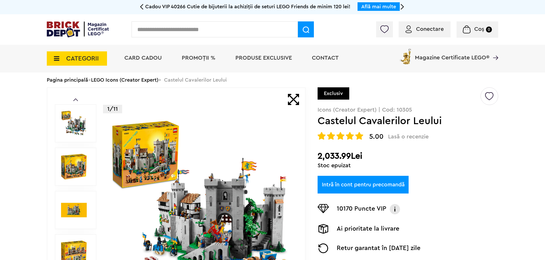
click at [86, 159] on img at bounding box center [74, 167] width 26 height 26
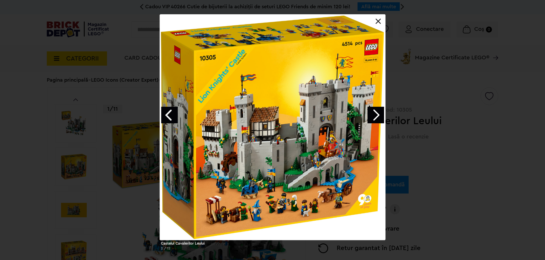
click at [377, 119] on link "Next image" at bounding box center [376, 115] width 17 height 17
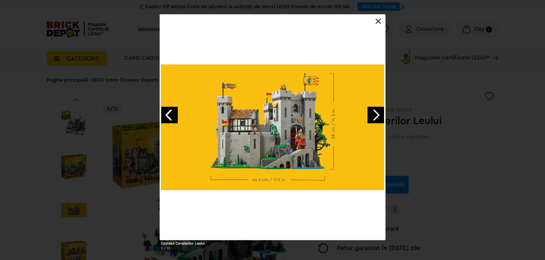
click at [377, 119] on link "Next image" at bounding box center [376, 115] width 17 height 17
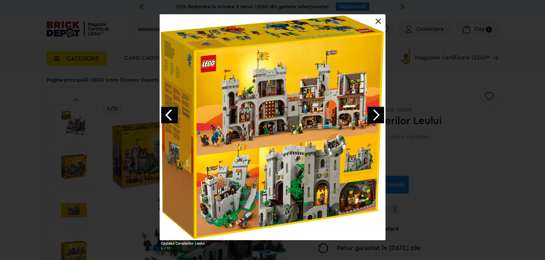
click at [377, 119] on link "Next image" at bounding box center [376, 115] width 17 height 17
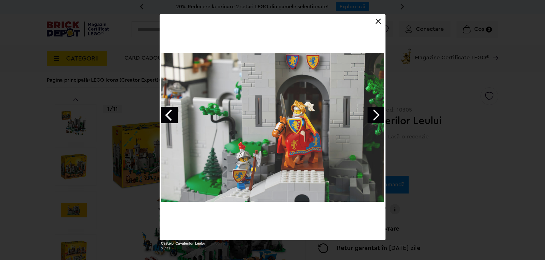
click at [377, 119] on link "Next image" at bounding box center [376, 115] width 17 height 17
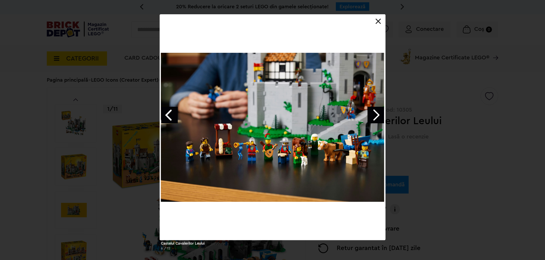
click at [377, 119] on link "Next image" at bounding box center [376, 115] width 17 height 17
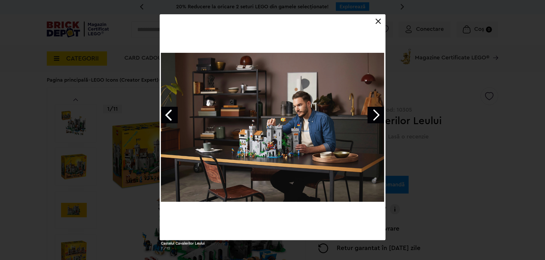
click at [426, 118] on div "Castelul Cavalerilor Leului 7 / 12" at bounding box center [272, 134] width 545 height 241
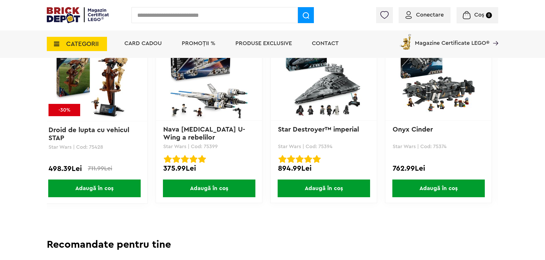
scroll to position [1456, 0]
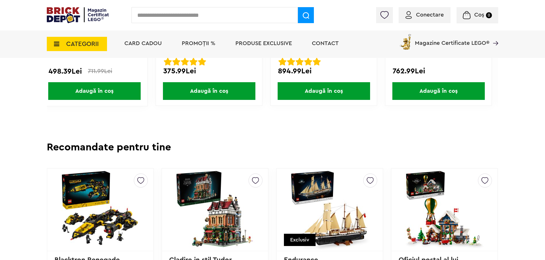
drag, startPoint x: 269, startPoint y: 123, endPoint x: 336, endPoint y: 125, distance: 67.4
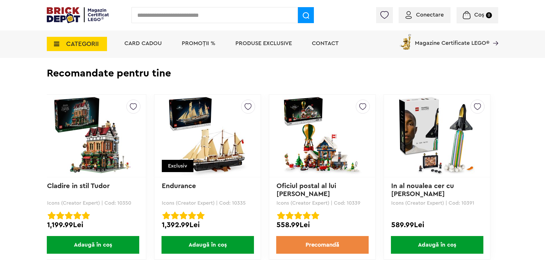
scroll to position [1513, 0]
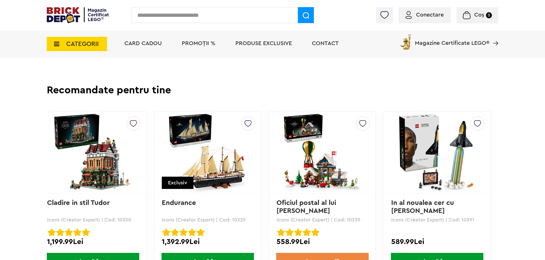
click at [123, 148] on img at bounding box center [93, 153] width 80 height 80
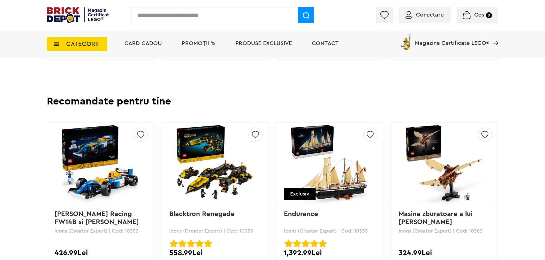
scroll to position [1599, 0]
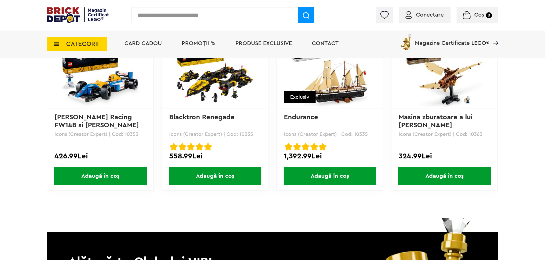
drag, startPoint x: 236, startPoint y: 205, endPoint x: 279, endPoint y: 206, distance: 42.8
click at [279, 204] on div "Creează o listă nouă [PERSON_NAME] Racing FW14B si [PERSON_NAME] Icons (Creator…" at bounding box center [273, 114] width 452 height 178
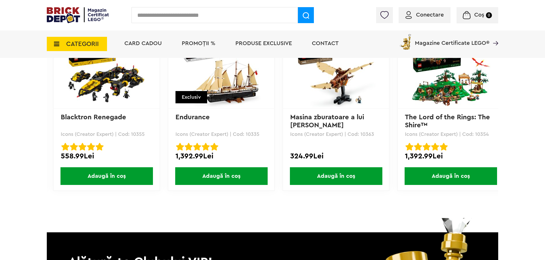
scroll to position [0, 122]
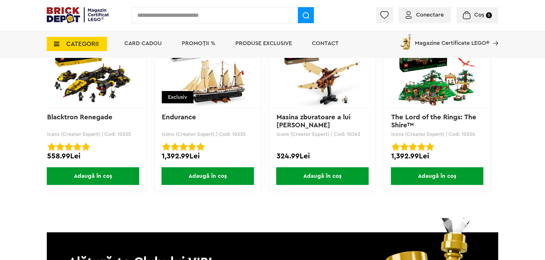
click at [431, 85] on img at bounding box center [437, 67] width 80 height 80
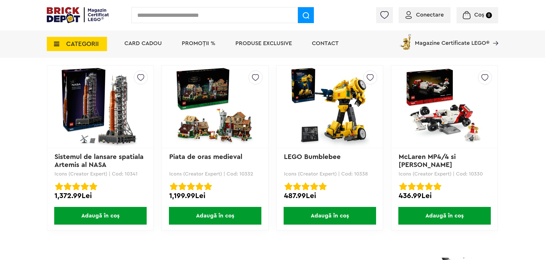
scroll to position [1599, 0]
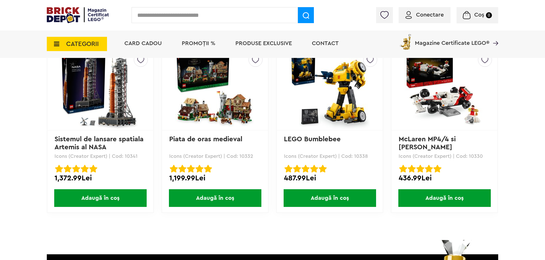
drag, startPoint x: 298, startPoint y: 227, endPoint x: 323, endPoint y: 231, distance: 25.4
click at [323, 226] on div "Creează o listă nouă Sistemul de lansare spatiala Artemis al NASA Icons (Creato…" at bounding box center [273, 136] width 452 height 178
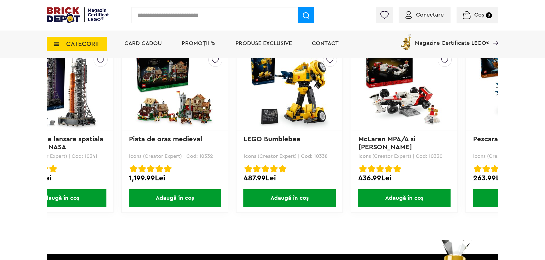
scroll to position [0, 122]
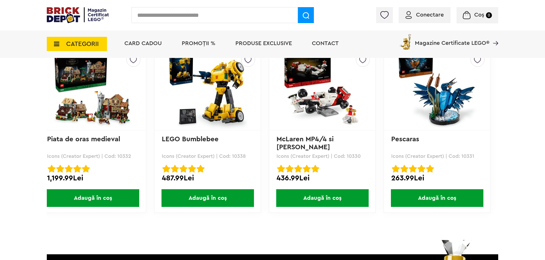
click at [214, 84] on img at bounding box center [208, 89] width 80 height 80
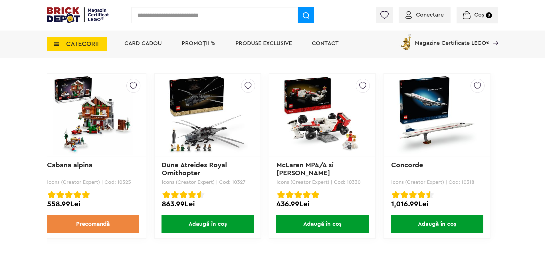
scroll to position [1542, 0]
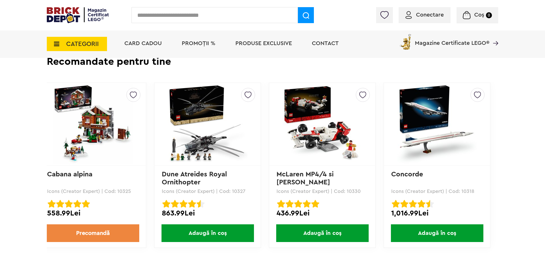
click at [434, 132] on img at bounding box center [437, 124] width 80 height 80
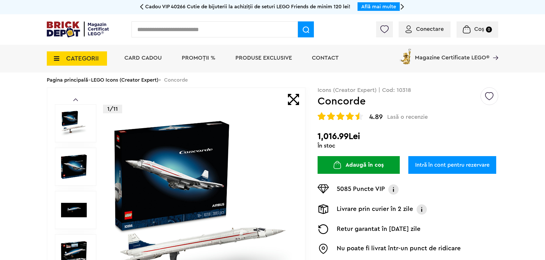
click at [86, 161] on img at bounding box center [74, 167] width 26 height 26
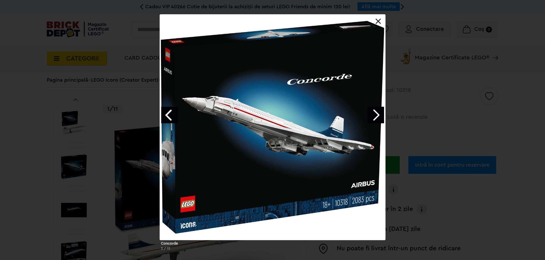
click at [393, 118] on div "Concorde 2 / 12" at bounding box center [272, 134] width 545 height 241
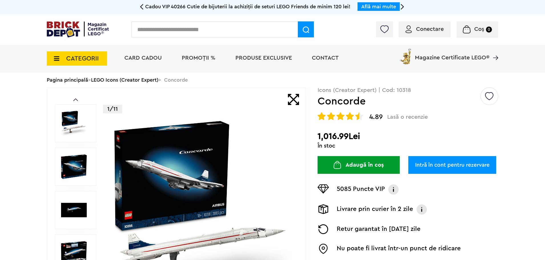
click at [59, 161] on div at bounding box center [76, 167] width 42 height 38
click at [74, 159] on img at bounding box center [74, 167] width 26 height 26
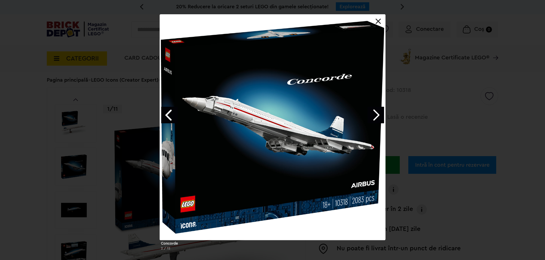
click at [373, 115] on link "Next image" at bounding box center [376, 115] width 17 height 17
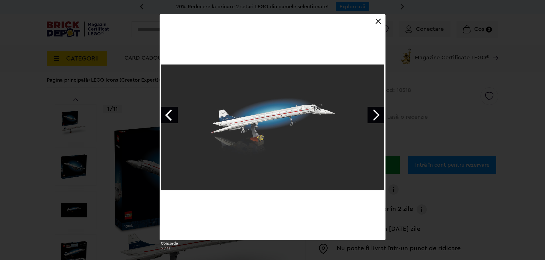
click at [373, 115] on link "Next image" at bounding box center [376, 115] width 17 height 17
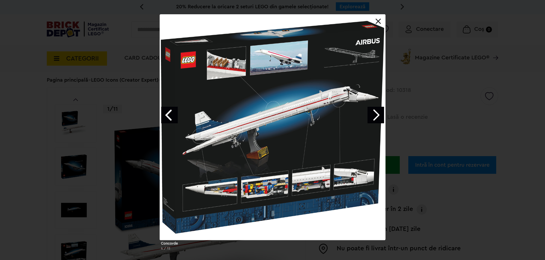
click at [373, 115] on link "Next image" at bounding box center [376, 115] width 17 height 17
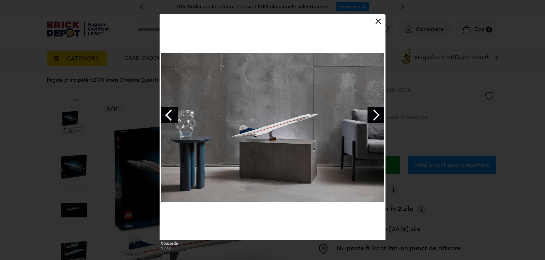
click at [373, 115] on link "Next image" at bounding box center [376, 115] width 17 height 17
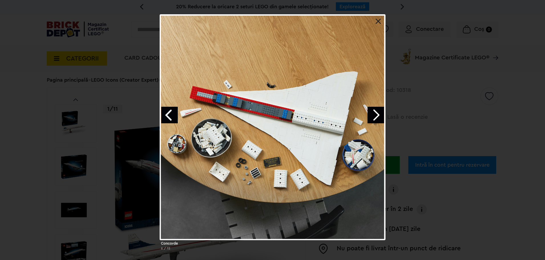
click at [373, 115] on link "Next image" at bounding box center [376, 115] width 17 height 17
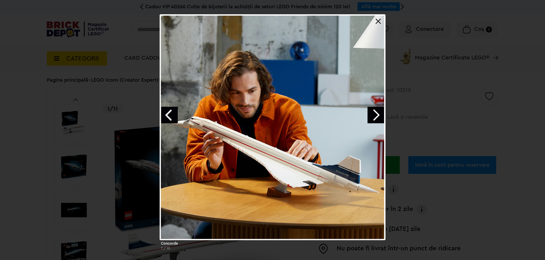
click at [373, 115] on link "Next image" at bounding box center [376, 115] width 17 height 17
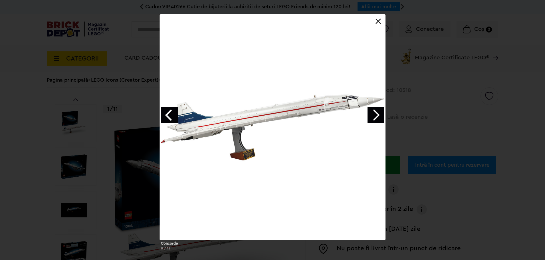
click at [373, 115] on link "Next image" at bounding box center [376, 115] width 17 height 17
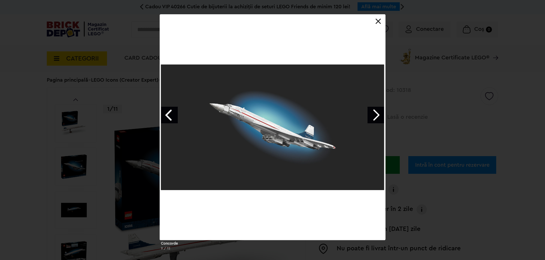
click at [422, 105] on div "Concorde 9 / 12" at bounding box center [272, 134] width 545 height 241
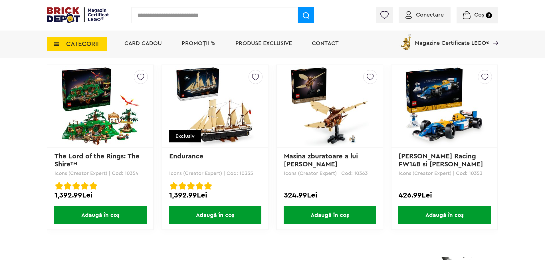
scroll to position [1570, 0]
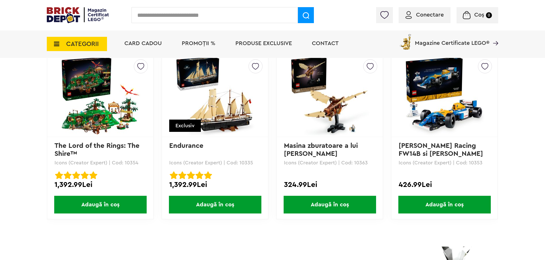
drag, startPoint x: 297, startPoint y: 240, endPoint x: 329, endPoint y: 236, distance: 31.6
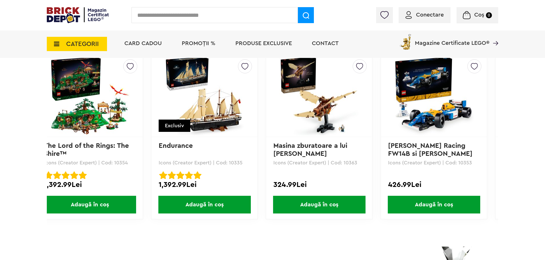
scroll to position [0, 0]
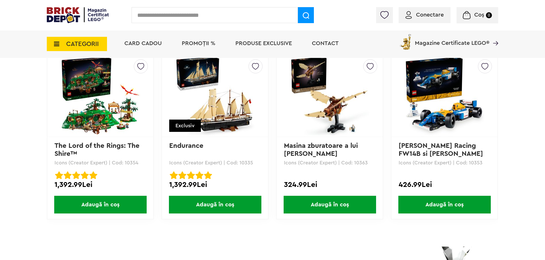
click at [243, 113] on img at bounding box center [215, 96] width 80 height 80
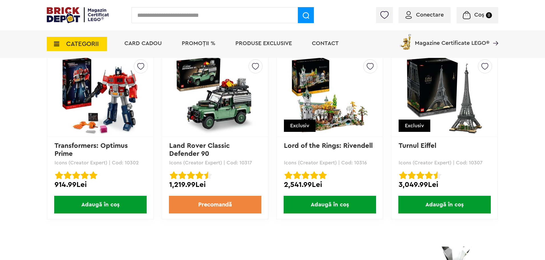
click at [220, 120] on img at bounding box center [215, 96] width 80 height 80
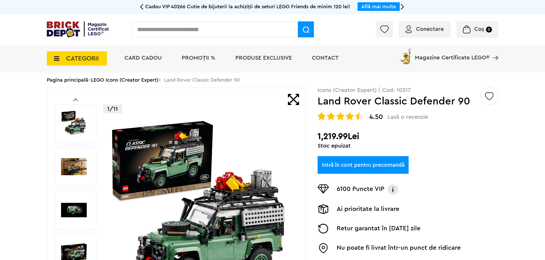
drag, startPoint x: 60, startPoint y: 158, endPoint x: 70, endPoint y: 160, distance: 10.0
click at [61, 158] on div at bounding box center [76, 167] width 42 height 38
click at [80, 162] on img at bounding box center [74, 167] width 26 height 26
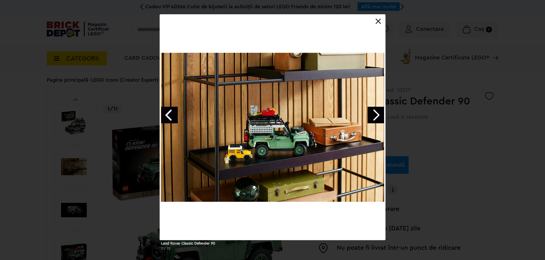
click at [378, 113] on link "Next image" at bounding box center [376, 115] width 17 height 17
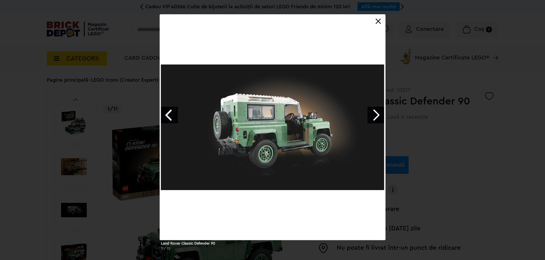
click at [378, 113] on link "Next image" at bounding box center [376, 115] width 17 height 17
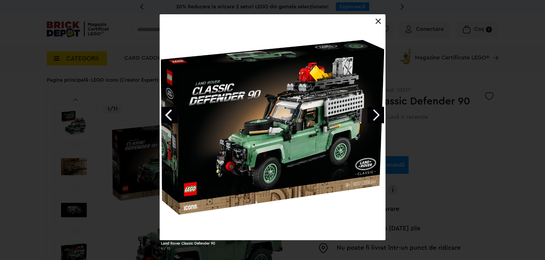
click at [378, 113] on link "Next image" at bounding box center [376, 115] width 17 height 17
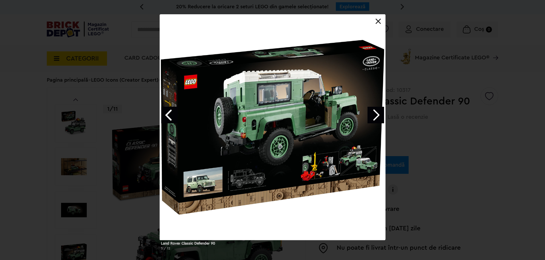
click at [378, 112] on link "Next image" at bounding box center [376, 115] width 17 height 17
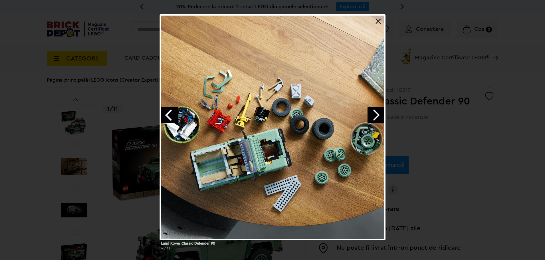
click at [438, 111] on div "Land Rover Classic Defender 90 6 / 12" at bounding box center [272, 134] width 545 height 241
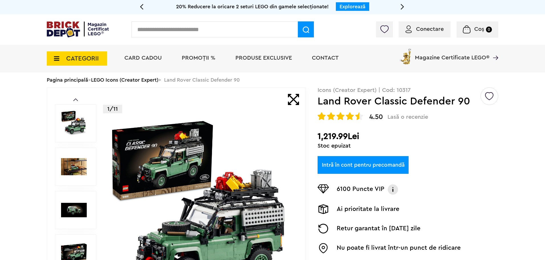
click at [79, 122] on img at bounding box center [74, 123] width 26 height 26
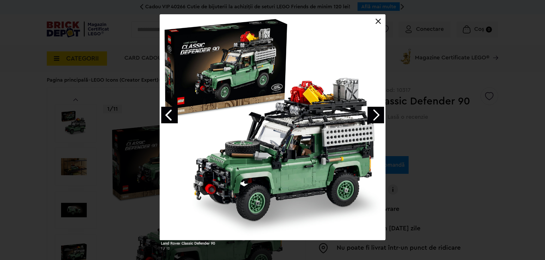
click at [374, 116] on link "Next image" at bounding box center [376, 115] width 17 height 17
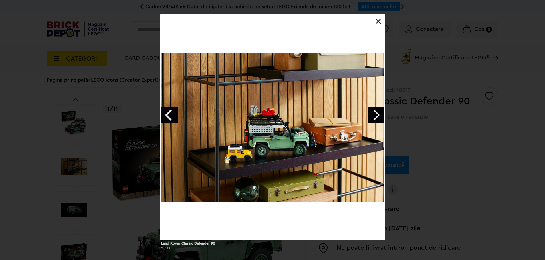
click at [408, 103] on div "Land Rover Classic Defender 90 2 / 12" at bounding box center [272, 134] width 545 height 241
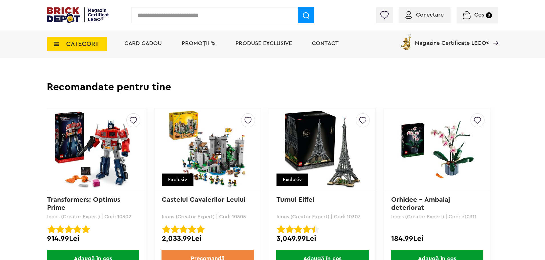
scroll to position [1513, 0]
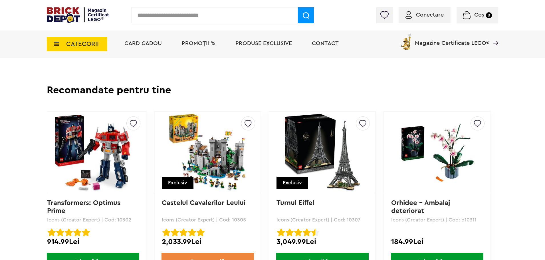
click at [323, 147] on img at bounding box center [323, 153] width 80 height 80
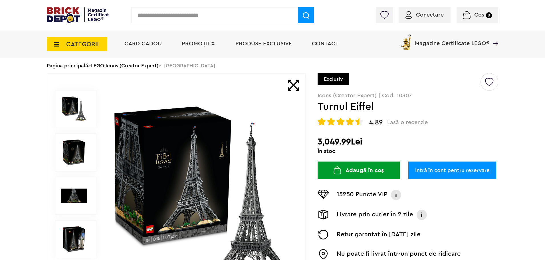
click at [85, 148] on img at bounding box center [74, 153] width 26 height 26
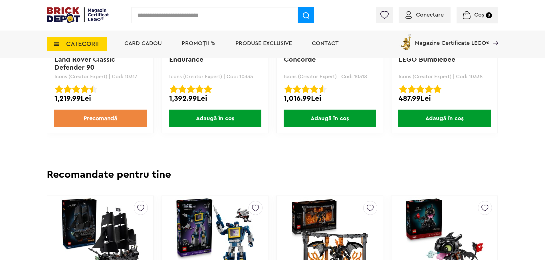
scroll to position [1584, 0]
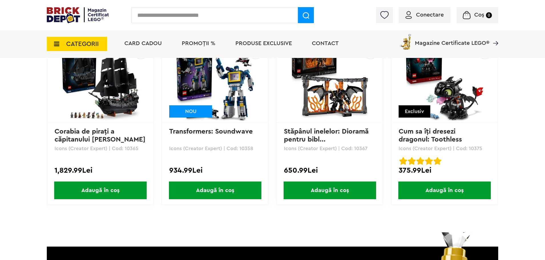
click at [96, 91] on img at bounding box center [101, 81] width 80 height 80
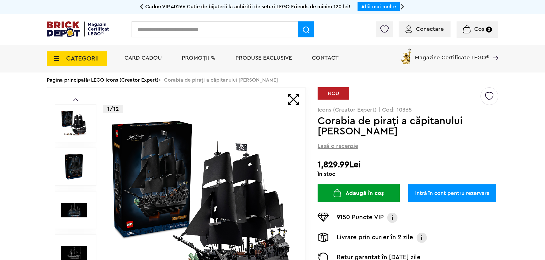
click at [72, 171] on img at bounding box center [74, 167] width 26 height 26
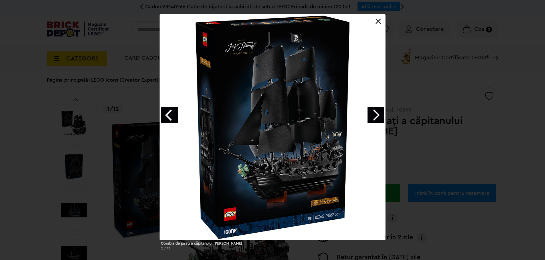
click at [391, 112] on div "Corabia de piraţi a căpitanului [PERSON_NAME] 2 / 13" at bounding box center [272, 134] width 545 height 241
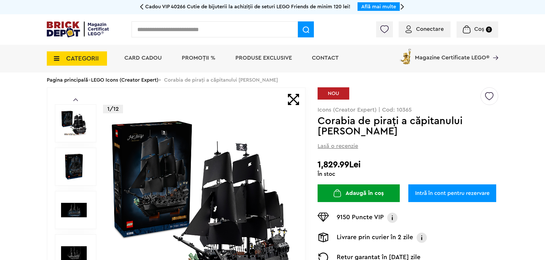
click at [77, 162] on img at bounding box center [74, 167] width 26 height 26
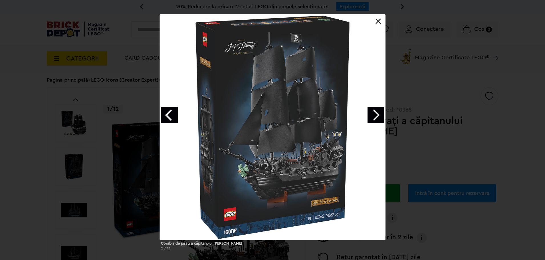
click at [371, 113] on link "Next image" at bounding box center [376, 115] width 17 height 17
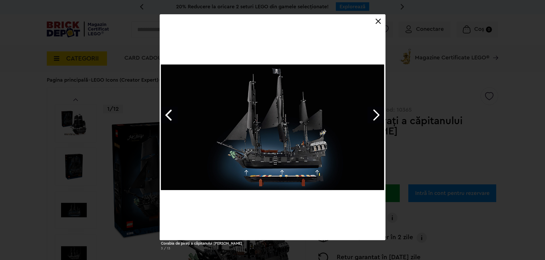
click at [371, 113] on link "Next image" at bounding box center [376, 115] width 17 height 17
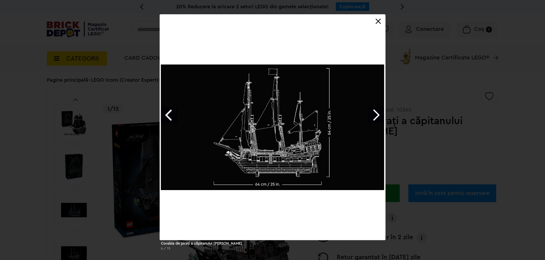
click at [371, 113] on link "Next image" at bounding box center [376, 115] width 17 height 17
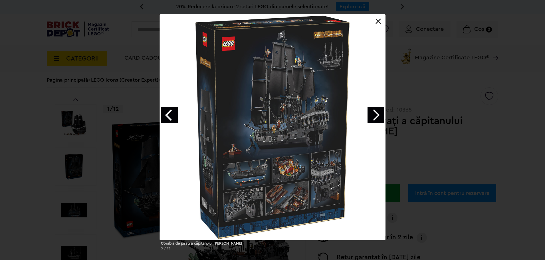
click at [371, 113] on link "Next image" at bounding box center [376, 115] width 17 height 17
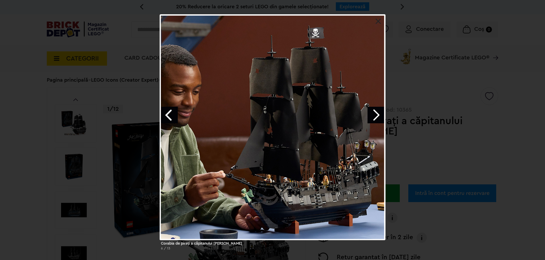
click at [96, 66] on div "Corabia de piraţi a căpitanului Jack Sparrow 6 / 13" at bounding box center [272, 134] width 545 height 241
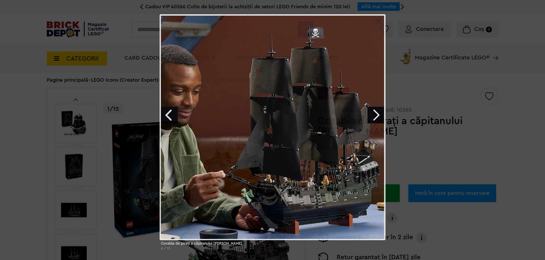
click at [97, 64] on div "Corabia de piraţi a căpitanului Jack Sparrow 6 / 13" at bounding box center [272, 134] width 545 height 241
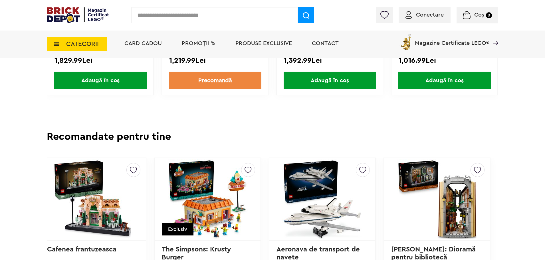
scroll to position [1442, 0]
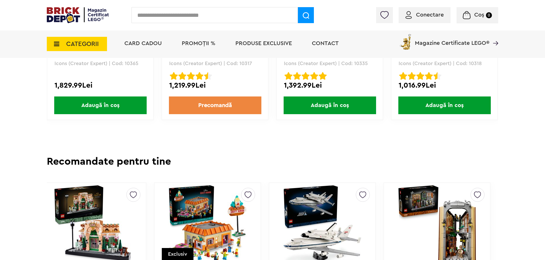
click at [337, 205] on img at bounding box center [323, 224] width 80 height 80
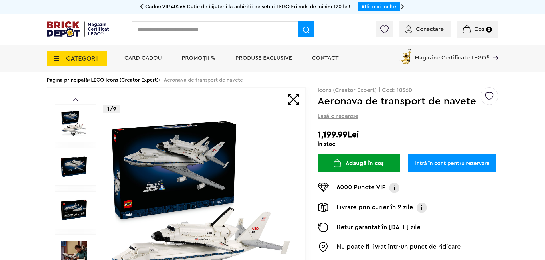
click at [76, 166] on img at bounding box center [74, 167] width 26 height 26
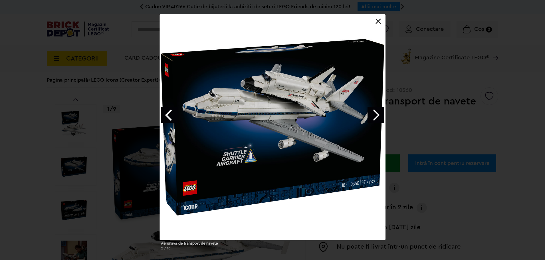
click at [383, 115] on link "Next image" at bounding box center [376, 115] width 17 height 17
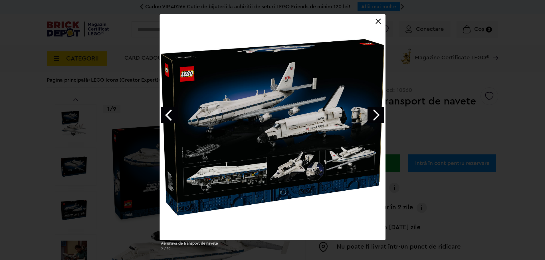
click at [383, 115] on link "Next image" at bounding box center [376, 115] width 17 height 17
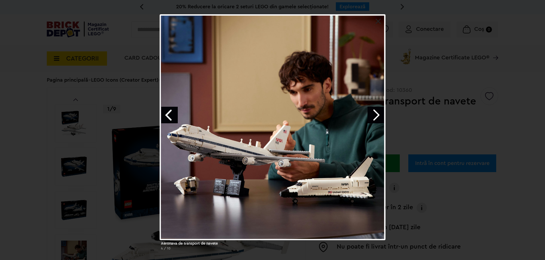
click at [383, 115] on link "Next image" at bounding box center [376, 115] width 17 height 17
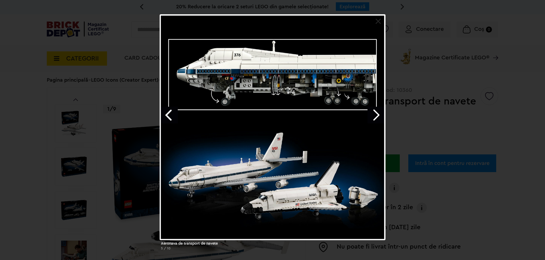
click at [383, 115] on link "Next image" at bounding box center [376, 115] width 17 height 17
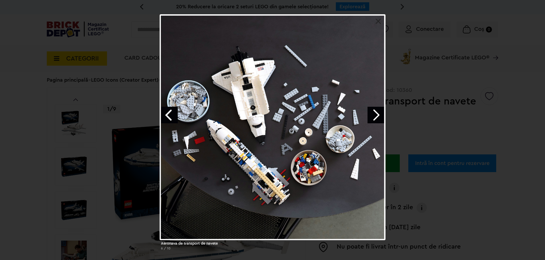
click at [383, 115] on link "Next image" at bounding box center [376, 115] width 17 height 17
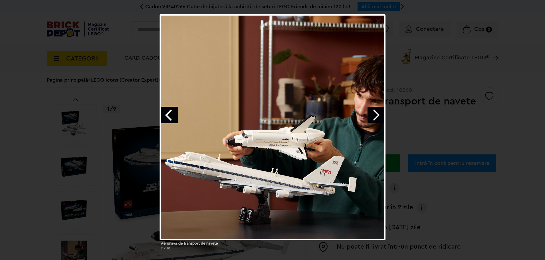
click at [383, 115] on link "Next image" at bounding box center [376, 115] width 17 height 17
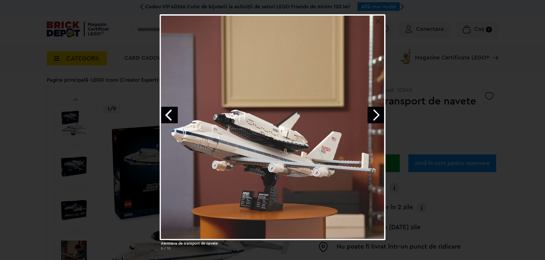
click at [431, 135] on div "Aeronava de transport de navete 8 / 10" at bounding box center [272, 134] width 545 height 241
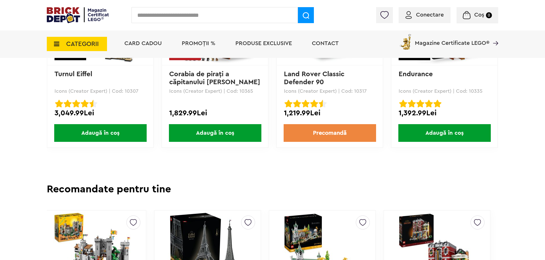
scroll to position [1427, 0]
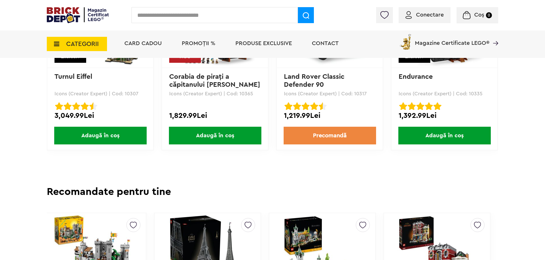
drag, startPoint x: 192, startPoint y: 167, endPoint x: 242, endPoint y: 167, distance: 49.1
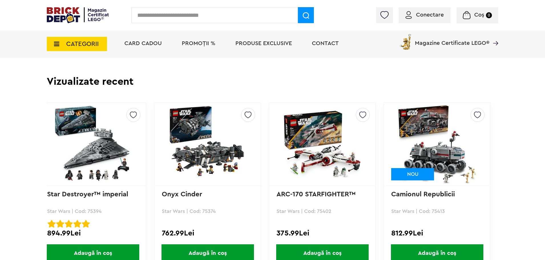
scroll to position [1285, 0]
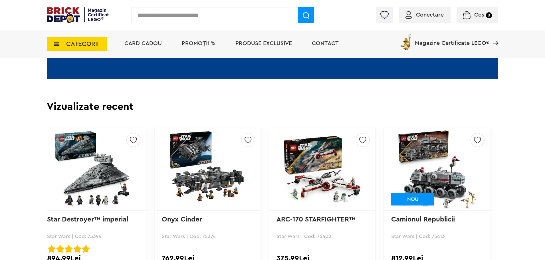
click at [246, 45] on span "Produse exclusive" at bounding box center [264, 44] width 57 height 6
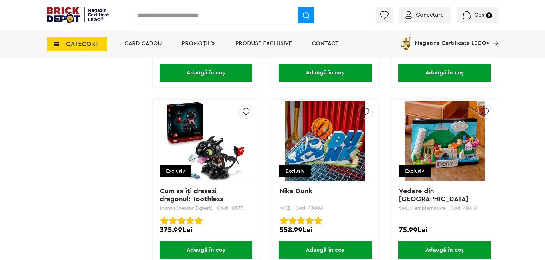
scroll to position [1085, 0]
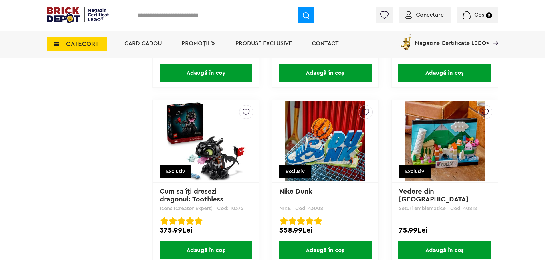
click at [213, 145] on img at bounding box center [206, 141] width 80 height 80
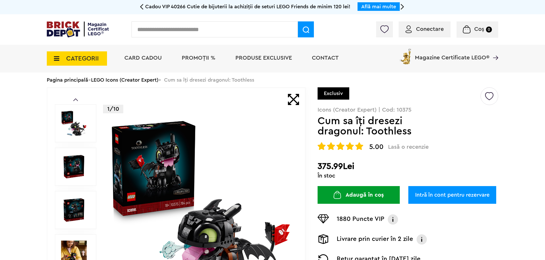
click at [86, 159] on div at bounding box center [76, 167] width 42 height 38
click at [79, 164] on img at bounding box center [74, 167] width 26 height 26
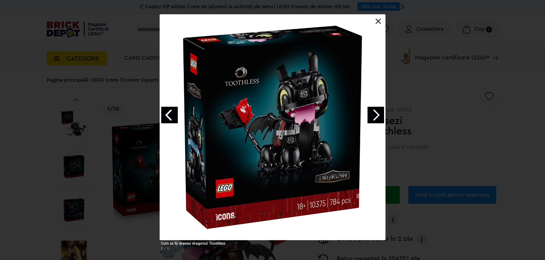
click at [371, 115] on link "Next image" at bounding box center [376, 115] width 17 height 17
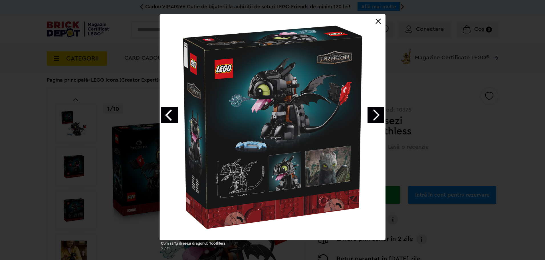
click at [373, 115] on link "Next image" at bounding box center [376, 115] width 17 height 17
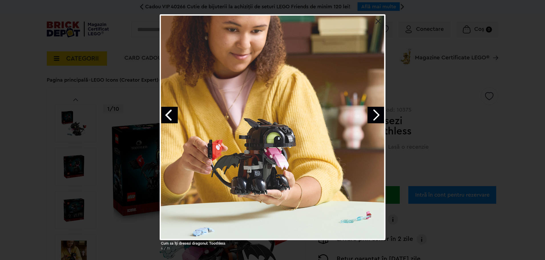
click at [373, 115] on link "Next image" at bounding box center [376, 115] width 17 height 17
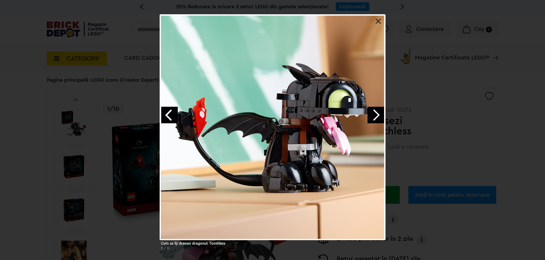
click at [373, 115] on link "Next image" at bounding box center [376, 115] width 17 height 17
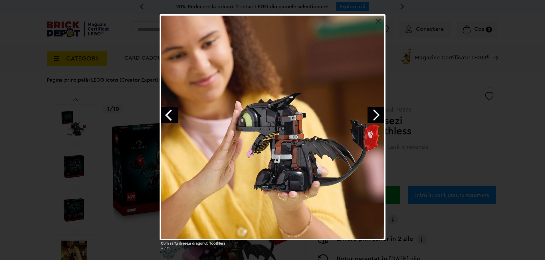
click at [373, 115] on link "Next image" at bounding box center [376, 115] width 17 height 17
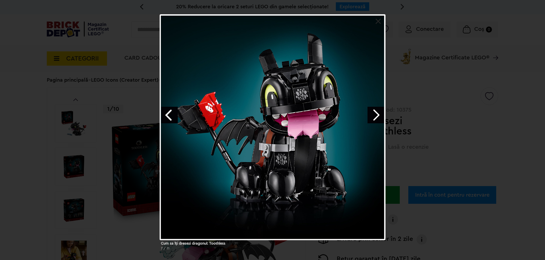
click at [412, 115] on div "Cum sa îţi dresezi dragonul: Toothless 7 / 11" at bounding box center [272, 134] width 545 height 241
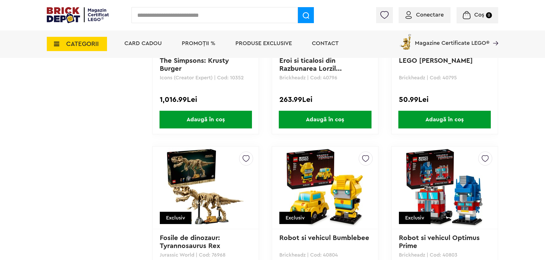
click at [219, 96] on div "Creează o listă nouă Exclusiv The Simpsons: Krusty Burger Icons (Creator Expert…" at bounding box center [205, 52] width 107 height 166
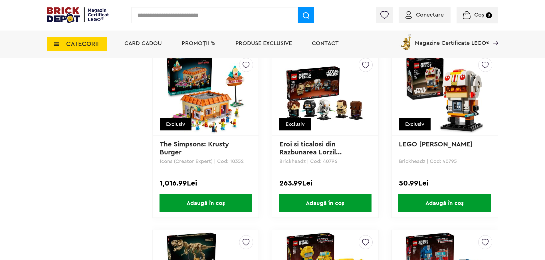
scroll to position [1484, 0]
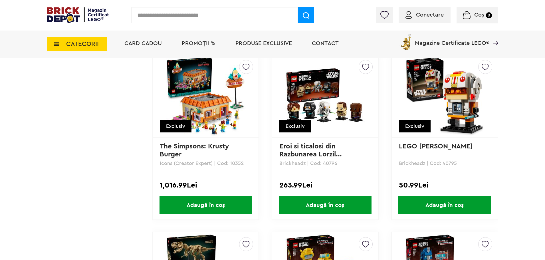
click at [210, 109] on img at bounding box center [206, 96] width 80 height 80
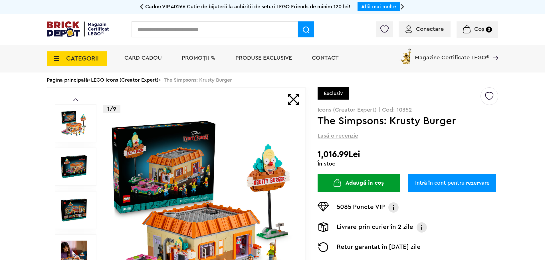
click at [68, 165] on img at bounding box center [74, 167] width 26 height 26
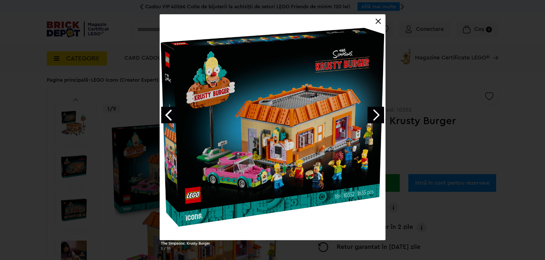
click at [369, 112] on link "Next image" at bounding box center [376, 115] width 17 height 17
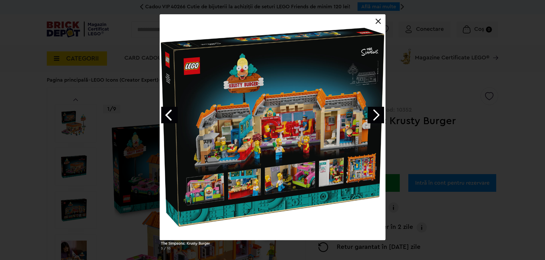
click at [375, 112] on link "Next image" at bounding box center [376, 115] width 17 height 17
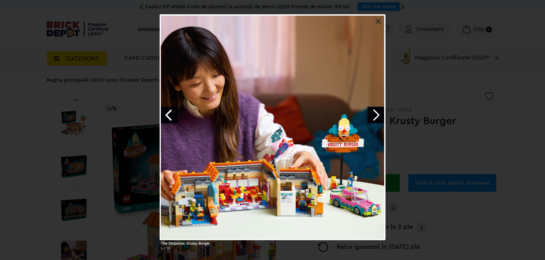
click at [375, 112] on link "Next image" at bounding box center [376, 115] width 17 height 17
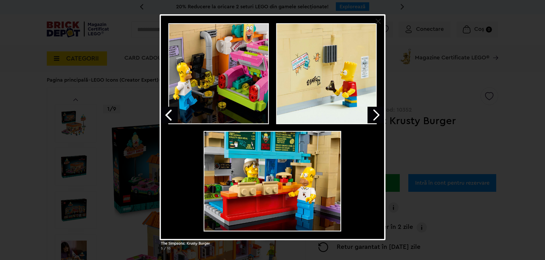
click at [375, 112] on link "Next image" at bounding box center [376, 115] width 17 height 17
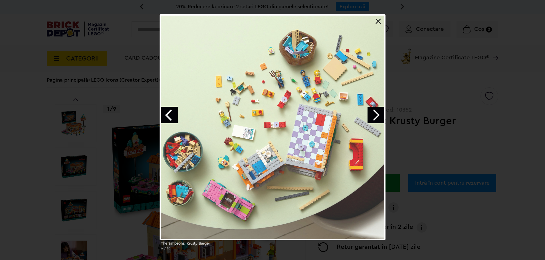
click at [375, 112] on link "Next image" at bounding box center [376, 115] width 17 height 17
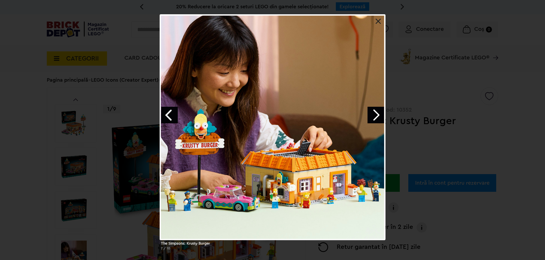
click at [375, 112] on link "Next image" at bounding box center [376, 115] width 17 height 17
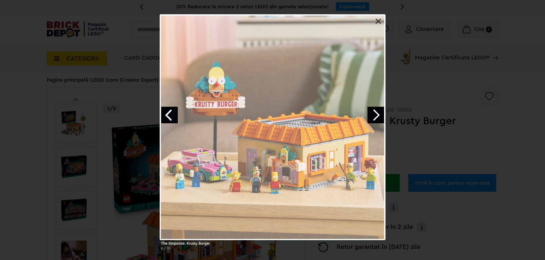
click at [447, 83] on div "The Simpsons: Krusty Burger 8 / 10" at bounding box center [272, 134] width 545 height 241
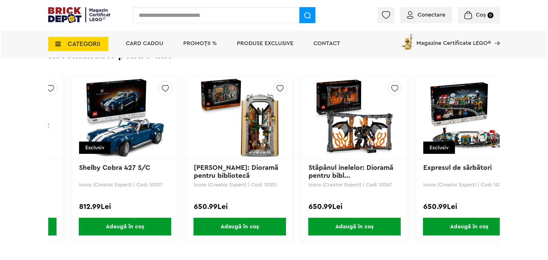
scroll to position [0, 122]
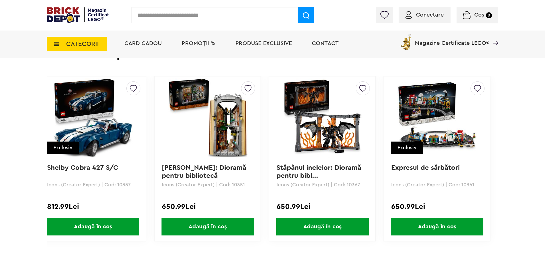
click at [73, 41] on span "CATEGORII" at bounding box center [82, 44] width 33 height 6
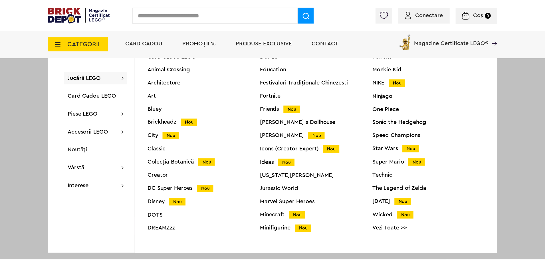
scroll to position [22, 0]
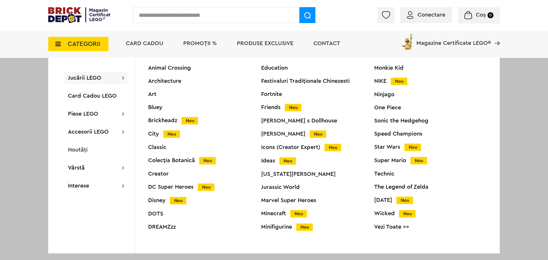
click at [396, 186] on div "The Legend of Zelda" at bounding box center [430, 187] width 113 height 6
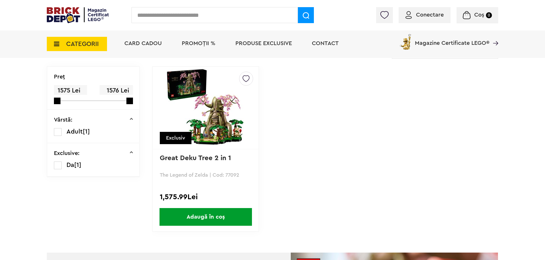
scroll to position [143, 0]
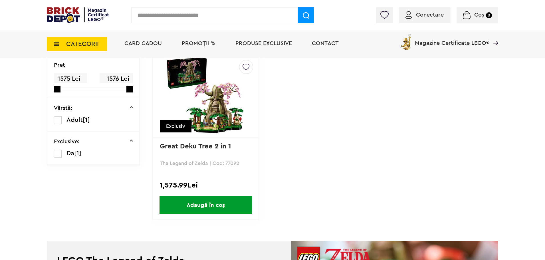
click at [220, 130] on img at bounding box center [206, 96] width 80 height 80
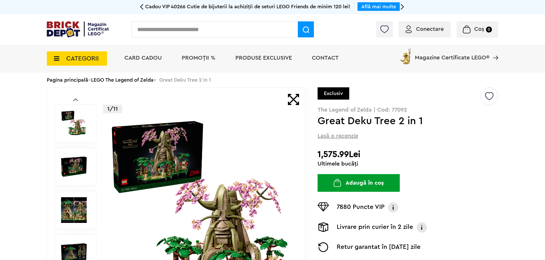
click at [83, 171] on img at bounding box center [74, 167] width 26 height 26
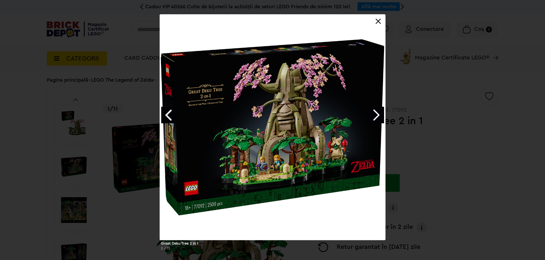
click at [379, 115] on link "Next image" at bounding box center [376, 115] width 17 height 17
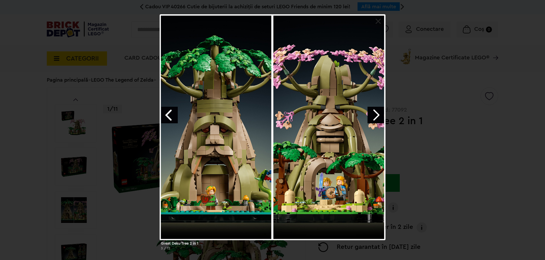
click at [379, 115] on link "Next image" at bounding box center [376, 115] width 17 height 17
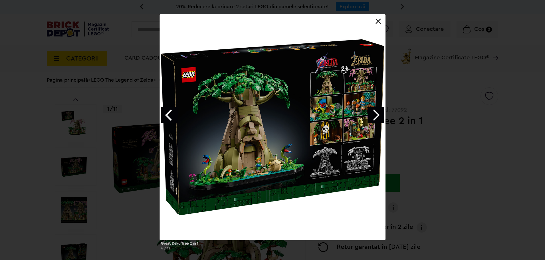
click at [379, 115] on link "Next image" at bounding box center [376, 115] width 17 height 17
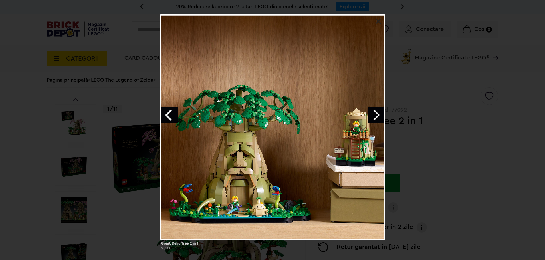
click at [379, 115] on link "Next image" at bounding box center [376, 115] width 17 height 17
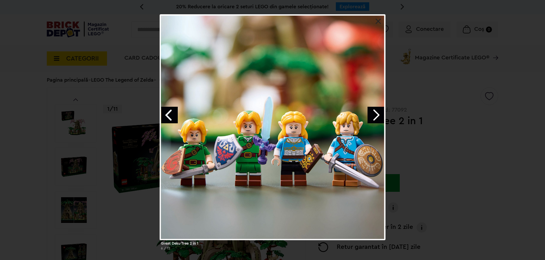
click at [379, 115] on link "Next image" at bounding box center [376, 115] width 17 height 17
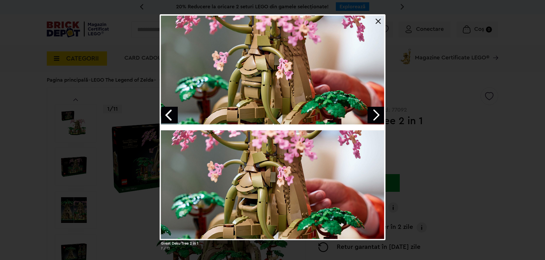
click at [168, 113] on link "Previous image" at bounding box center [169, 115] width 17 height 17
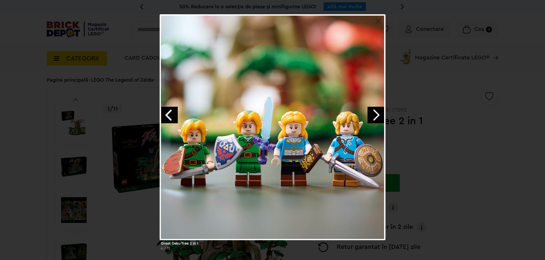
click at [377, 112] on link "Next image" at bounding box center [376, 115] width 17 height 17
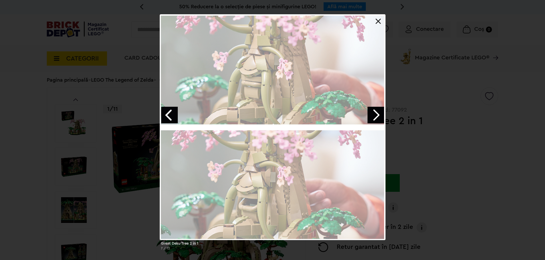
click at [377, 112] on link "Next image" at bounding box center [376, 115] width 17 height 17
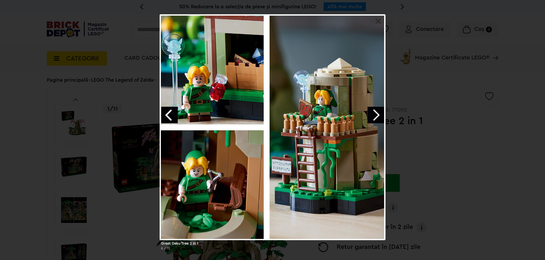
click at [377, 112] on link "Next image" at bounding box center [376, 115] width 17 height 17
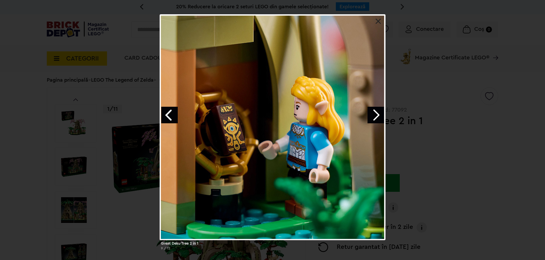
click at [377, 112] on link "Next image" at bounding box center [376, 115] width 17 height 17
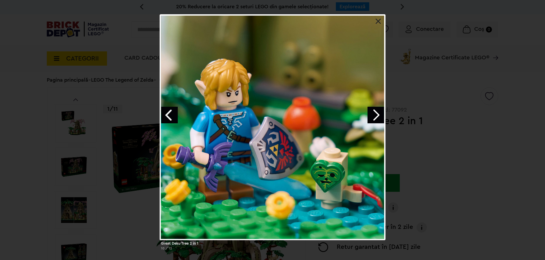
click at [425, 116] on div "Great Deku Tree 2 in 1 10 / 12" at bounding box center [272, 134] width 545 height 241
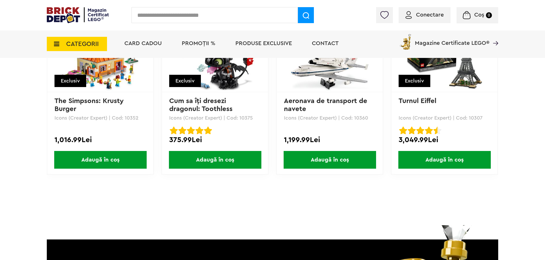
scroll to position [1427, 0]
